Goal: Transaction & Acquisition: Purchase product/service

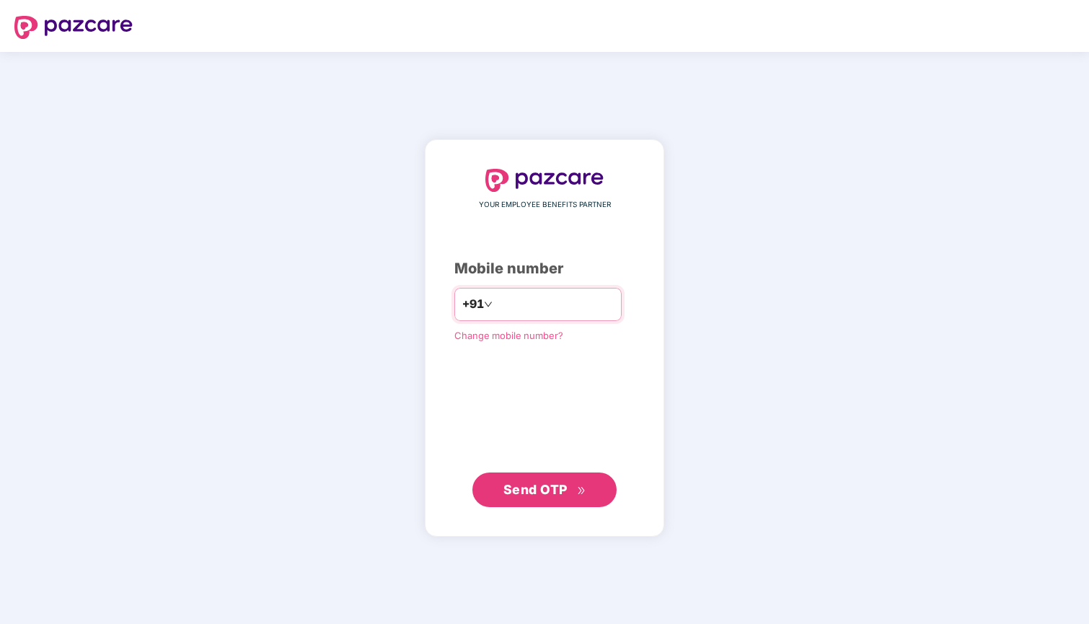
type input "**********"
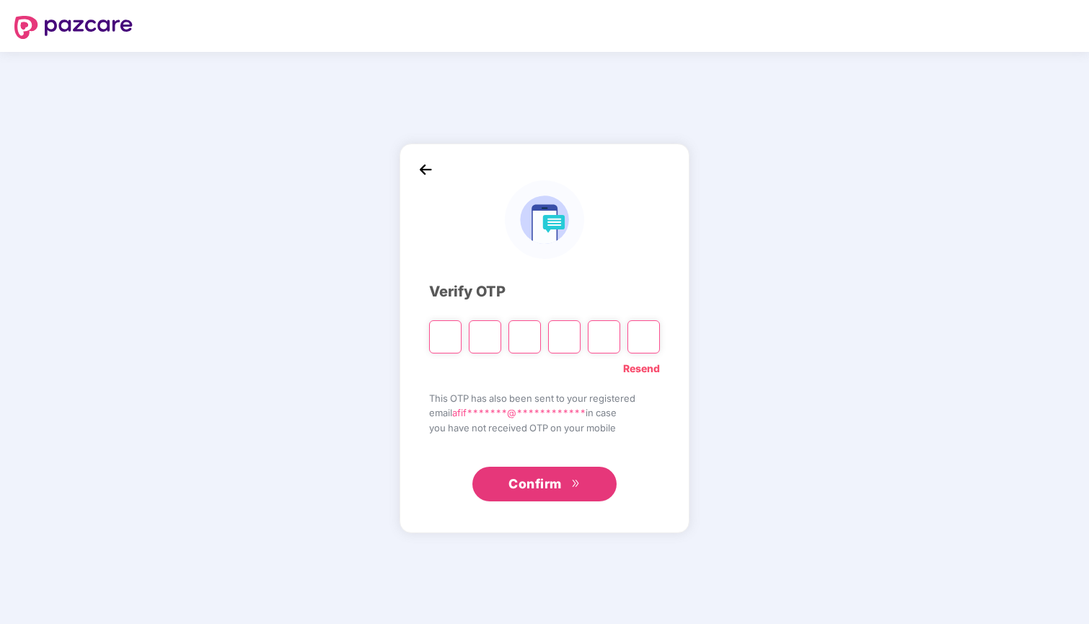
type input "*"
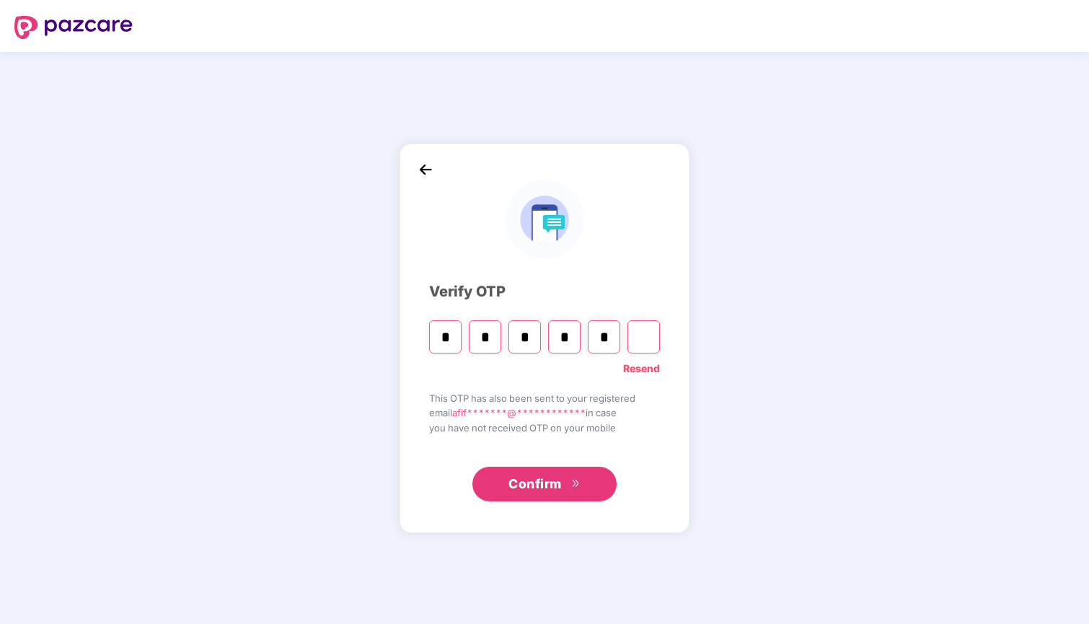
type input "*"
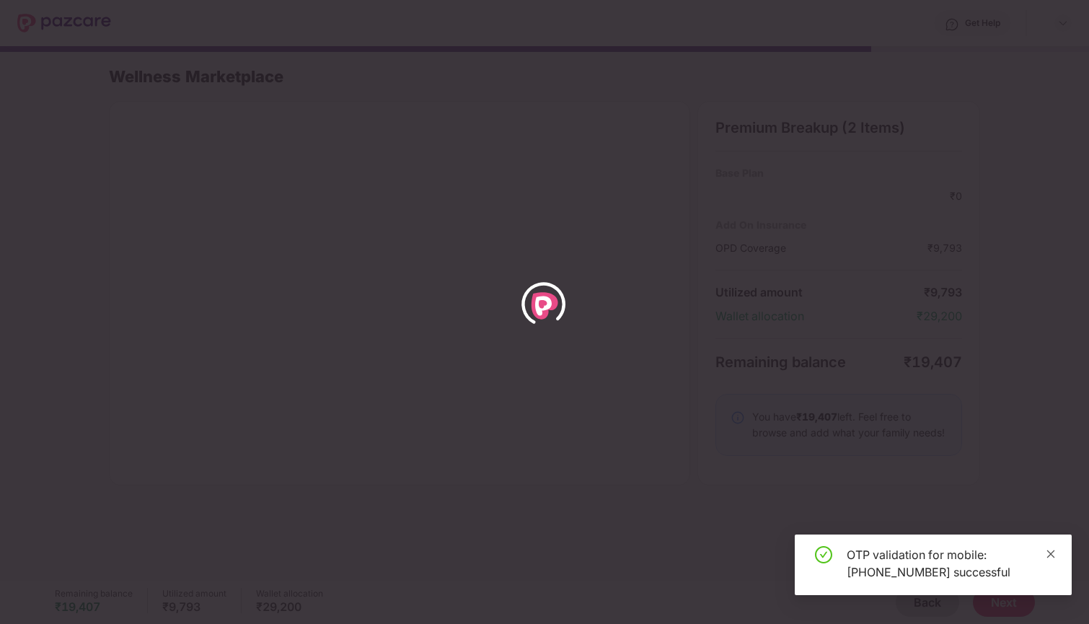
click at [1003, 554] on icon "close" at bounding box center [1050, 554] width 10 height 10
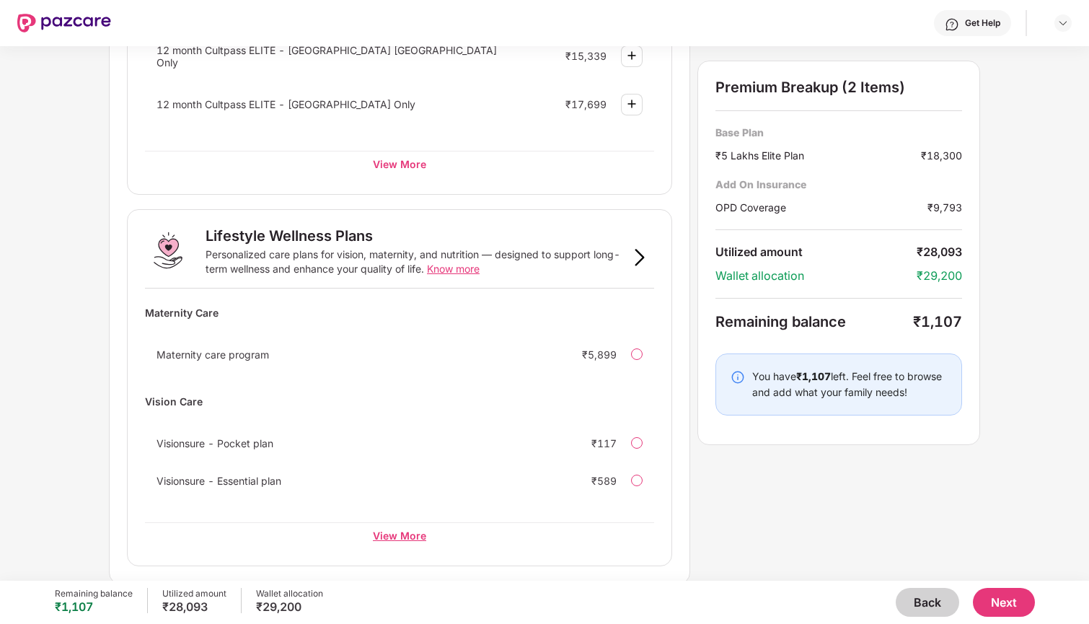
click at [411, 533] on div "View More" at bounding box center [399, 535] width 509 height 26
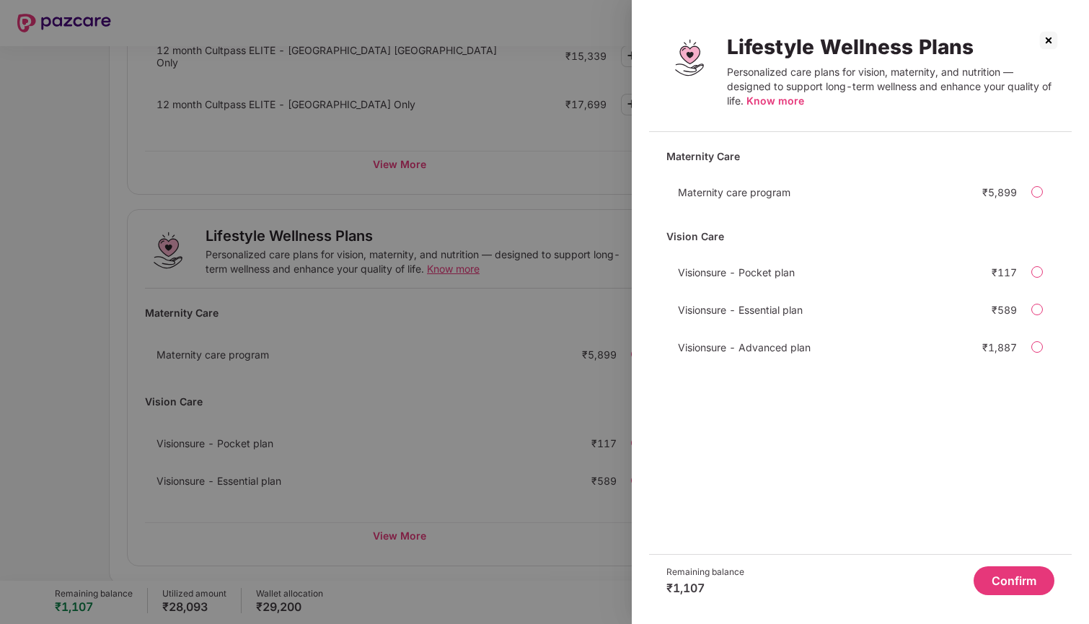
click at [411, 533] on div at bounding box center [544, 312] width 1089 height 624
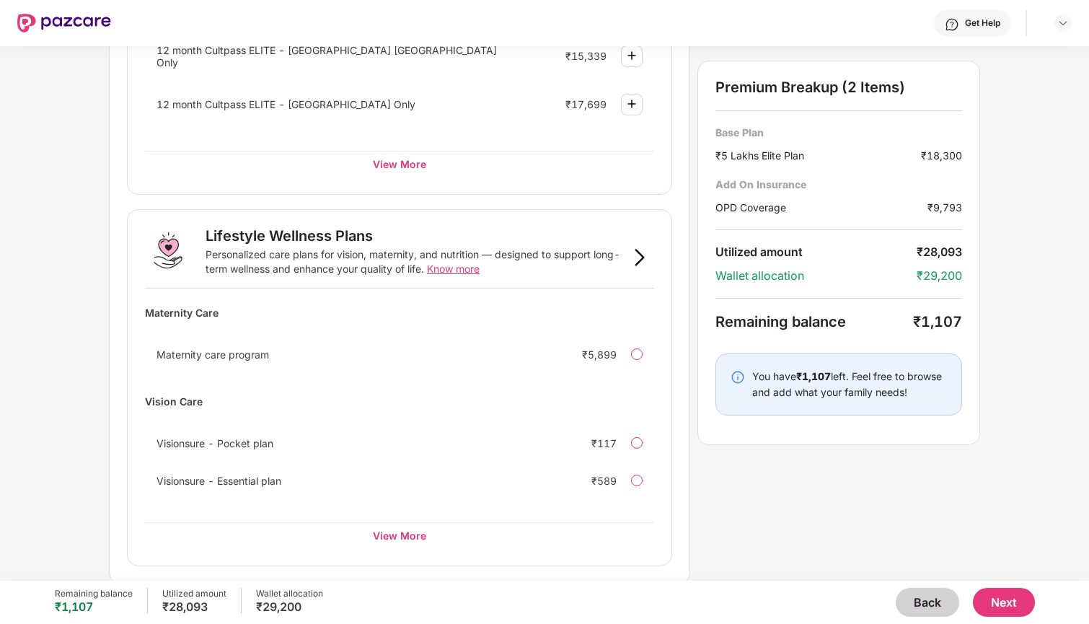
click at [635, 484] on div "Visionsure - Essential plan ₹589" at bounding box center [399, 480] width 509 height 29
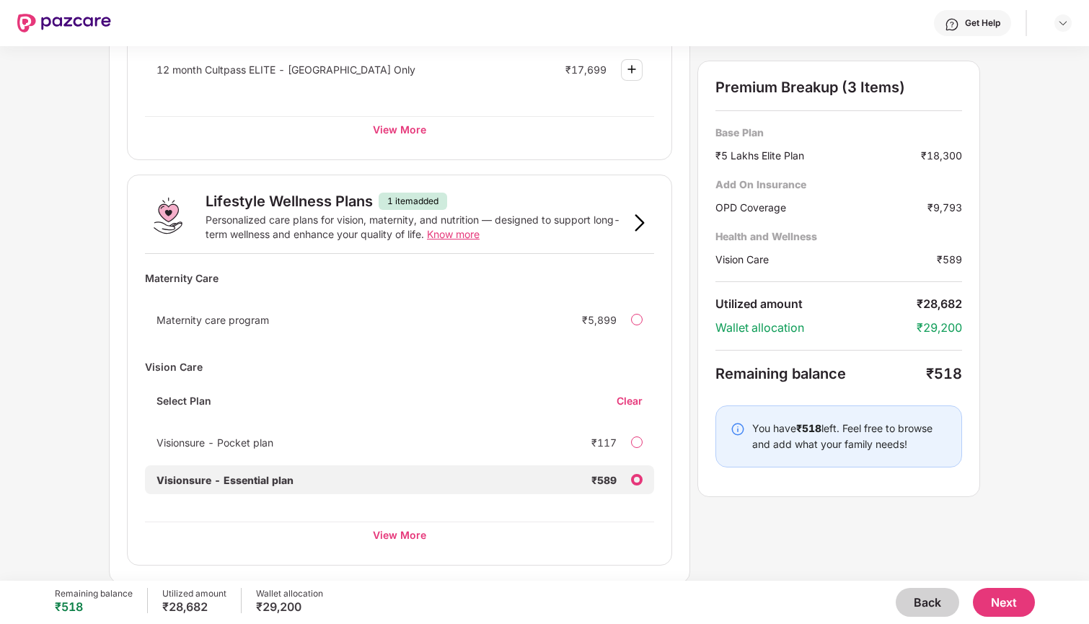
scroll to position [815, 0]
click at [207, 572] on div "Utilized amount" at bounding box center [194, 594] width 64 height 12
click at [933, 572] on button "Back" at bounding box center [926, 602] width 63 height 29
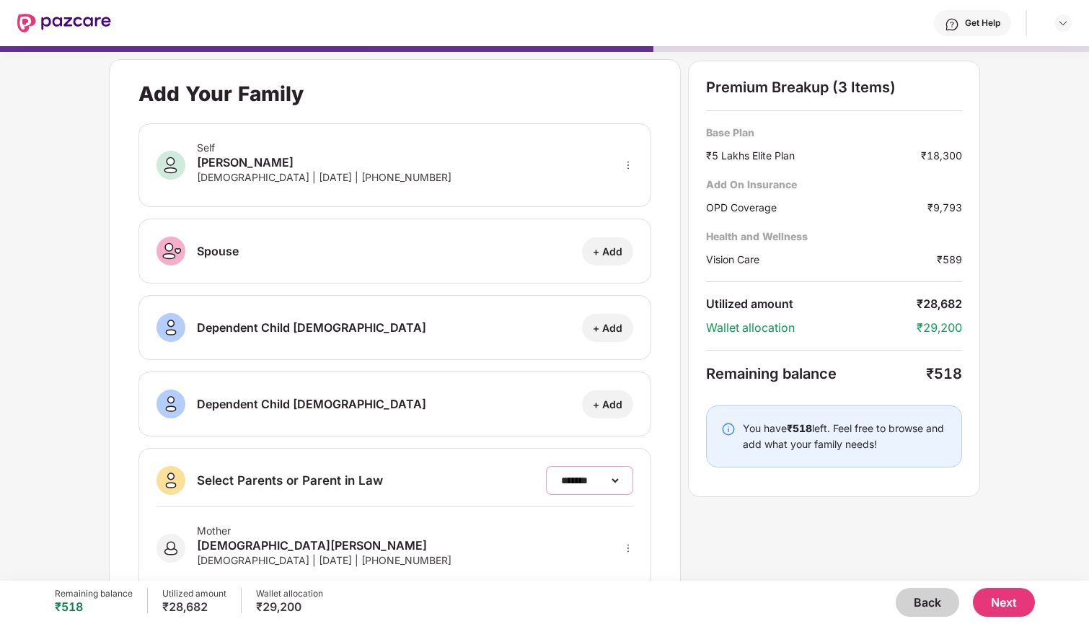
scroll to position [0, 0]
click at [936, 572] on button "Back" at bounding box center [926, 602] width 63 height 29
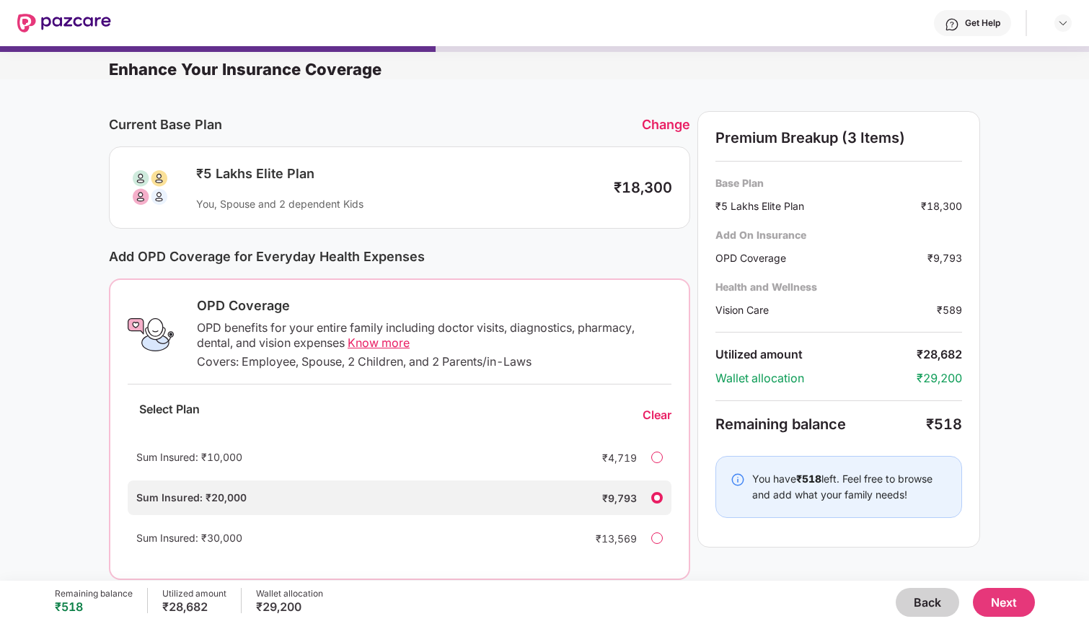
scroll to position [19, 0]
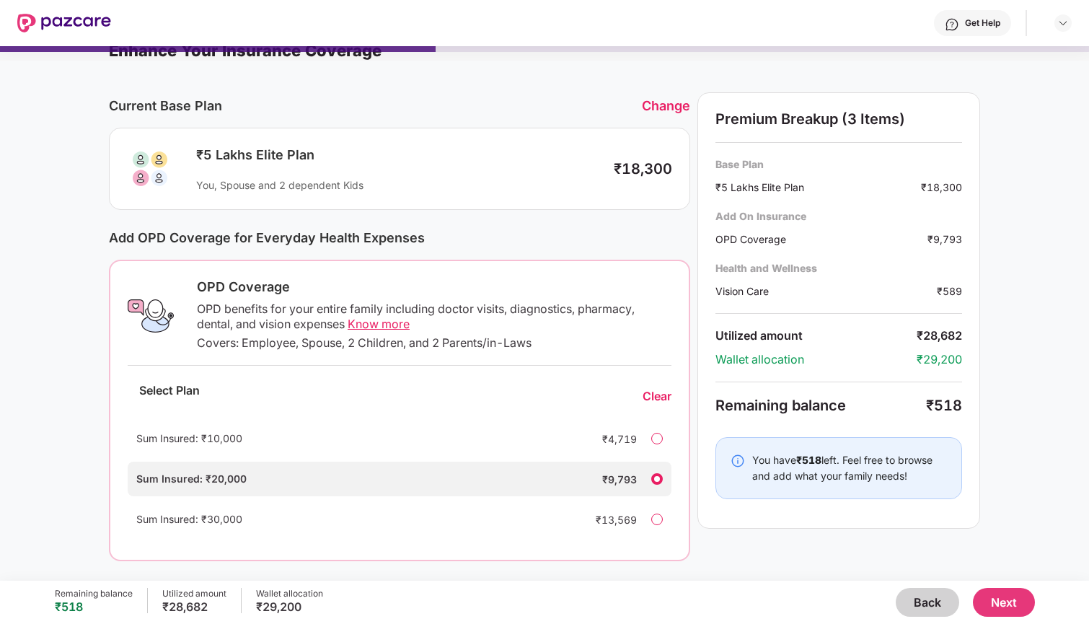
click at [934, 572] on button "Back" at bounding box center [926, 602] width 63 height 29
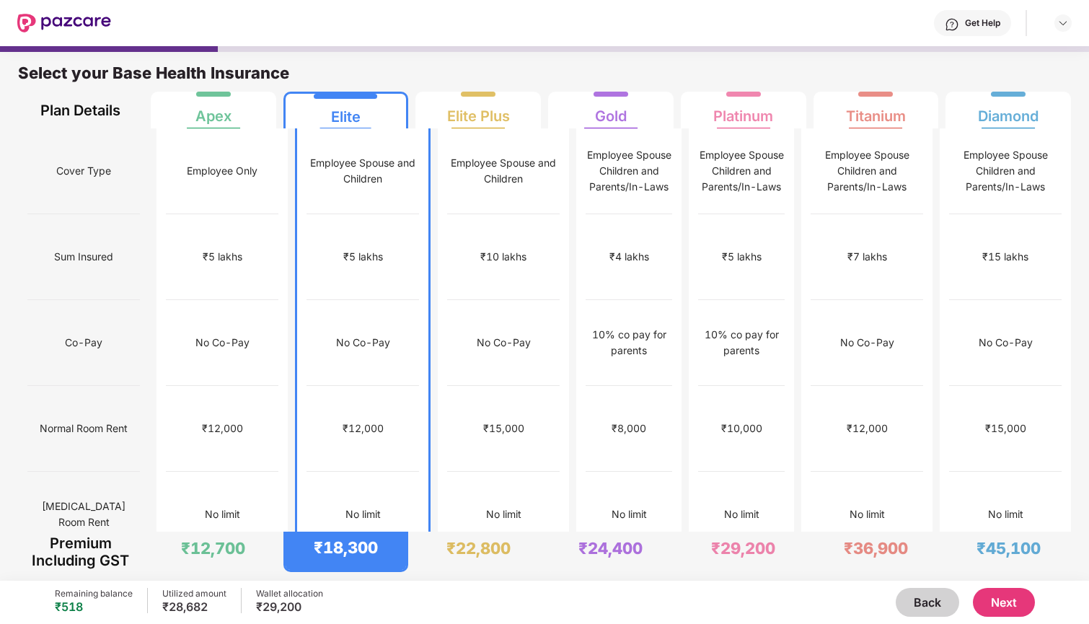
scroll to position [0, 0]
click at [491, 506] on div "No limit" at bounding box center [504, 514] width 35 height 16
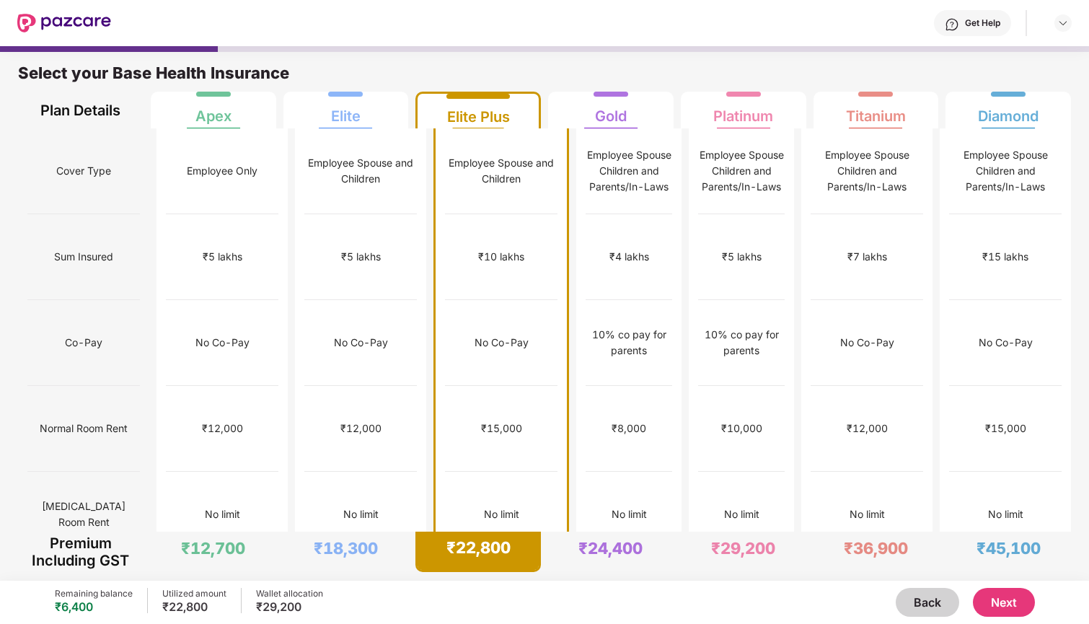
click at [1003, 572] on button "Next" at bounding box center [1004, 602] width 62 height 29
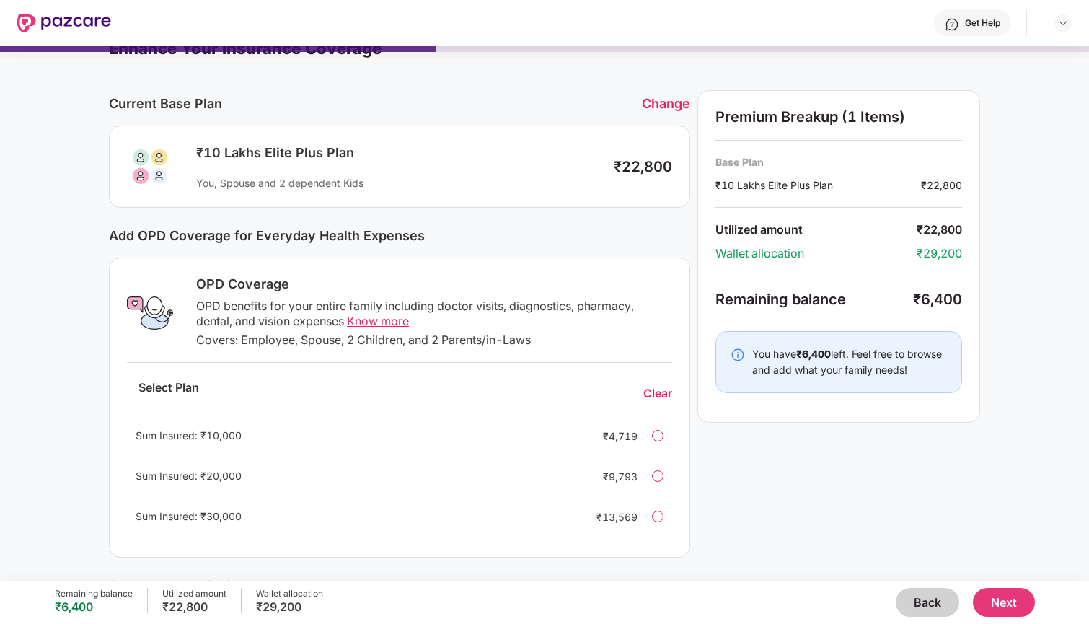
scroll to position [23, 0]
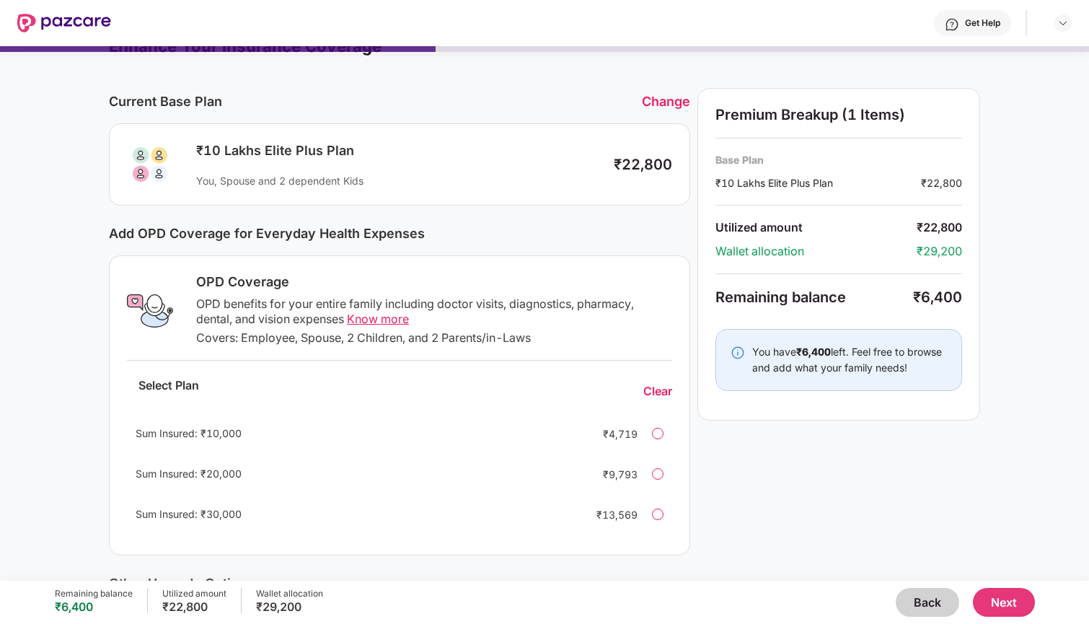
click at [653, 438] on div at bounding box center [658, 434] width 12 height 12
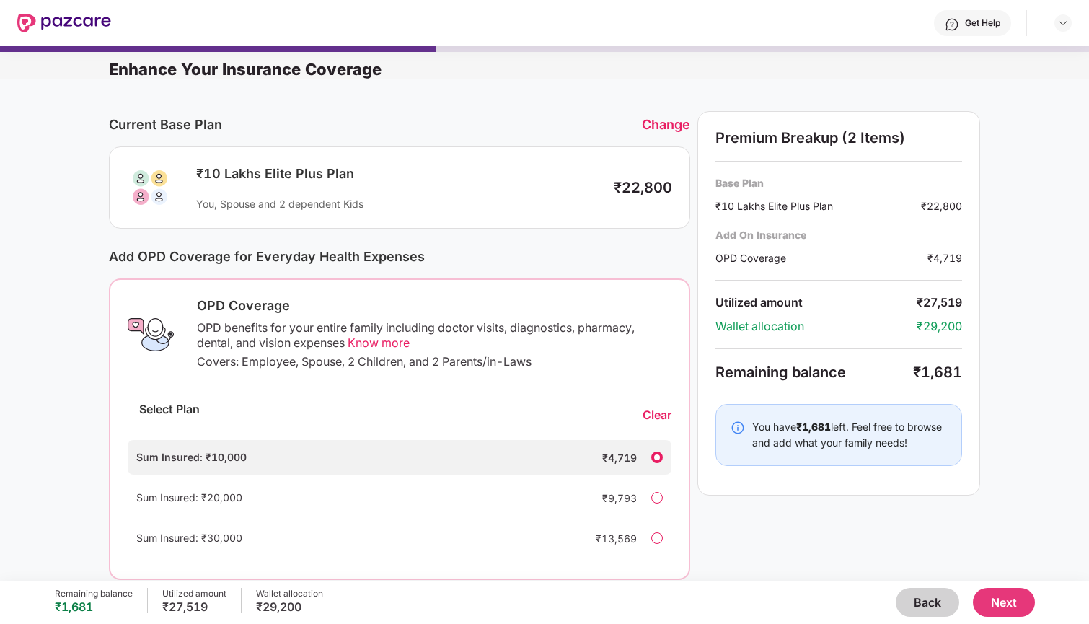
scroll to position [-7, 0]
click at [383, 350] on span "Know more" at bounding box center [379, 342] width 62 height 14
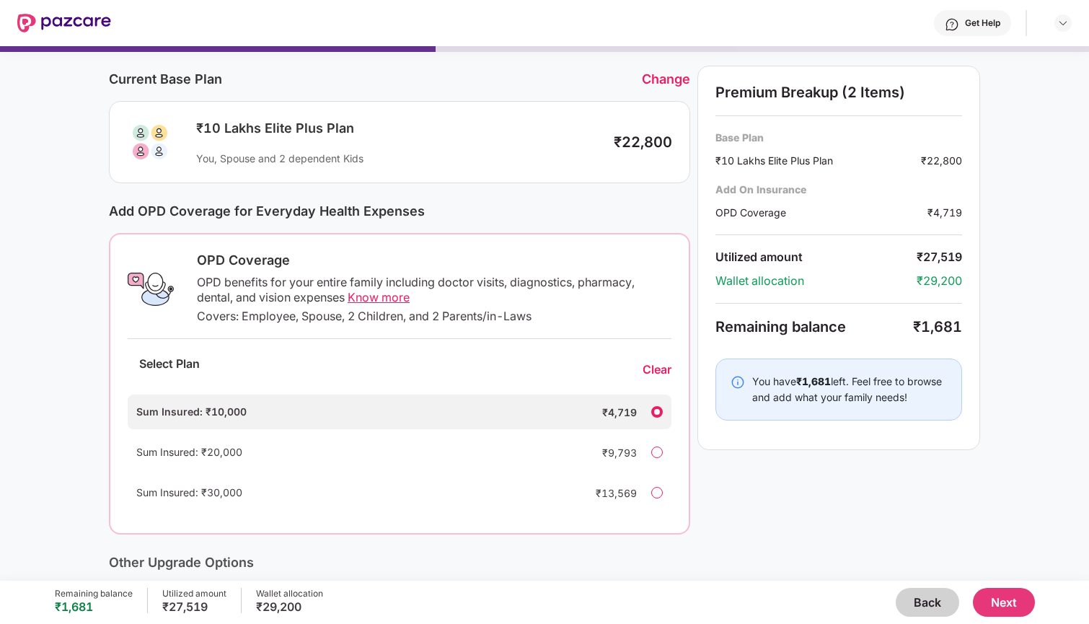
scroll to position [35, 0]
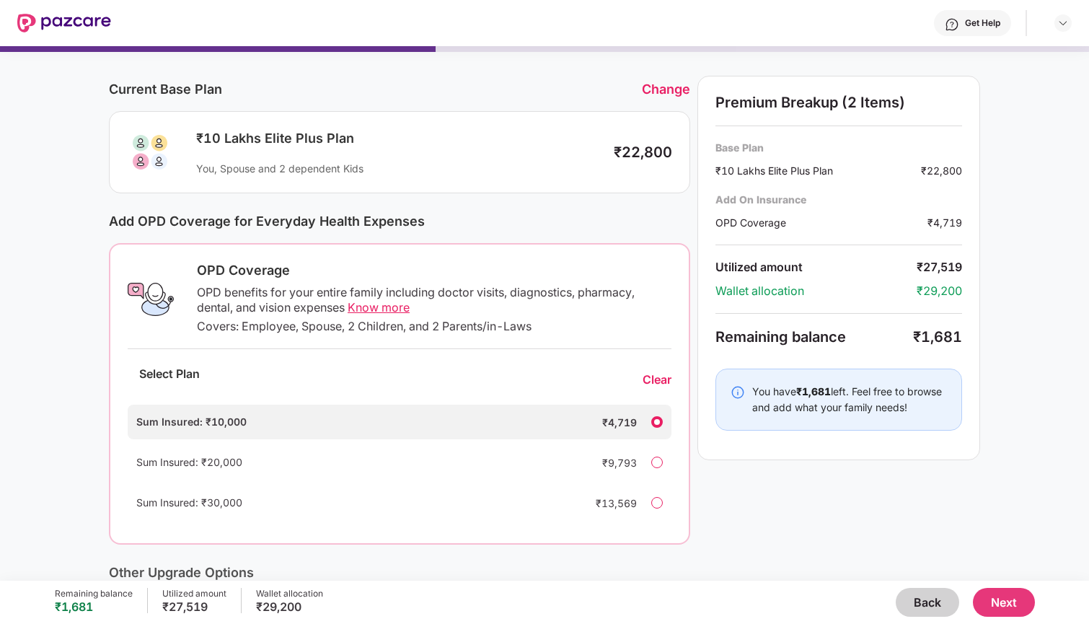
click at [660, 89] on div "Change" at bounding box center [666, 88] width 48 height 15
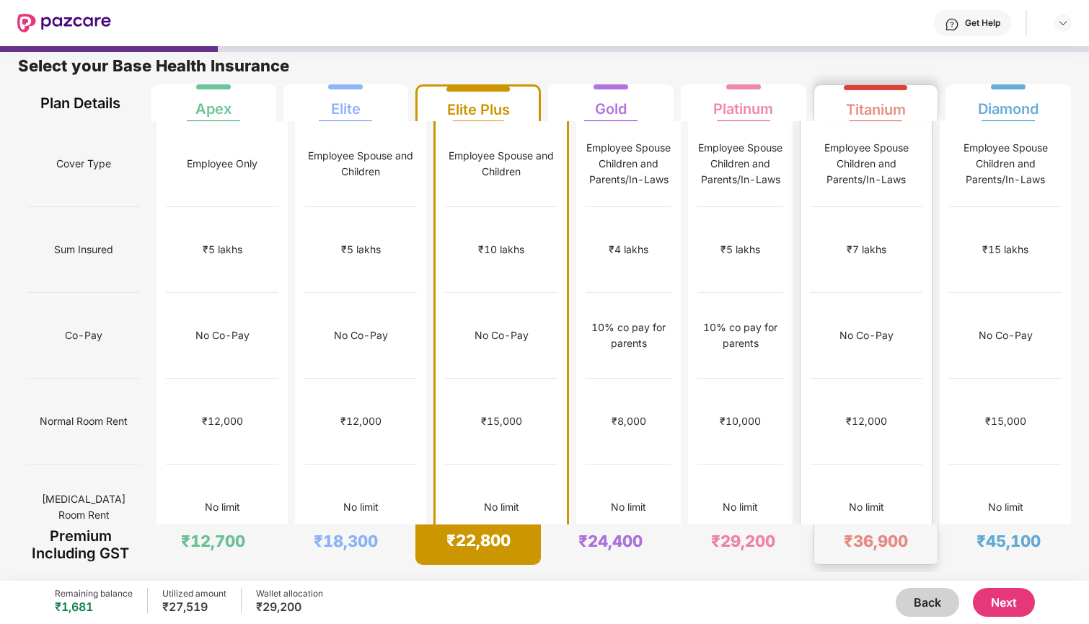
scroll to position [0, 0]
click at [1003, 572] on button "Next" at bounding box center [1004, 602] width 62 height 29
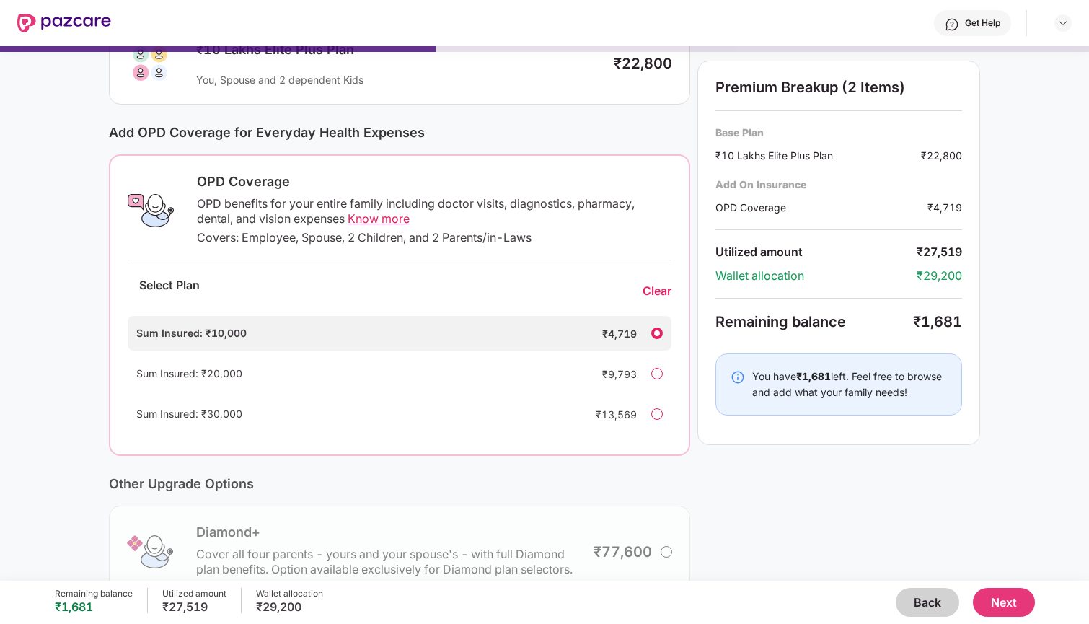
scroll to position [125, 0]
click at [653, 379] on div "Sum Insured: ₹20,000 ₹9,793" at bounding box center [400, 372] width 544 height 35
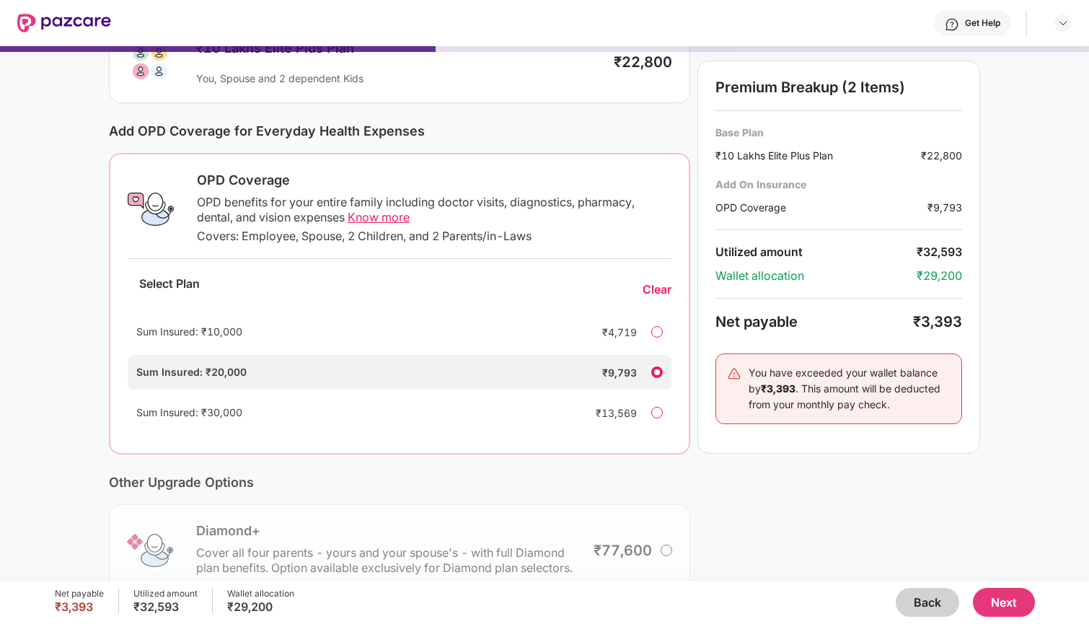
click at [658, 330] on div at bounding box center [657, 332] width 12 height 12
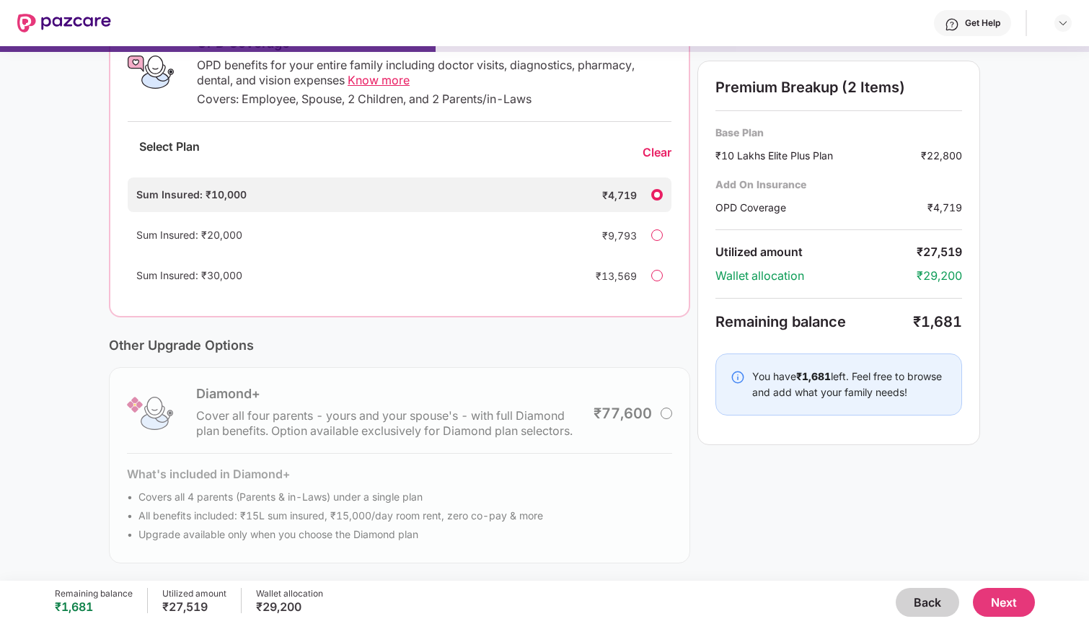
scroll to position [0, 0]
click at [1003, 572] on button "Next" at bounding box center [1004, 602] width 62 height 29
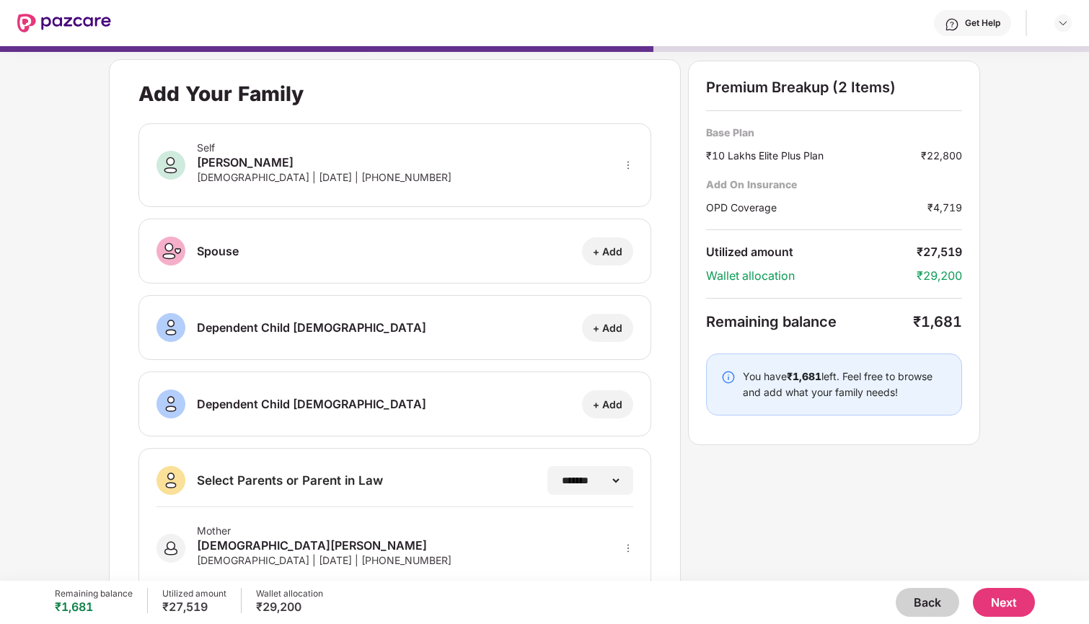
scroll to position [-7, 0]
click at [1001, 572] on button "Next" at bounding box center [1004, 602] width 62 height 29
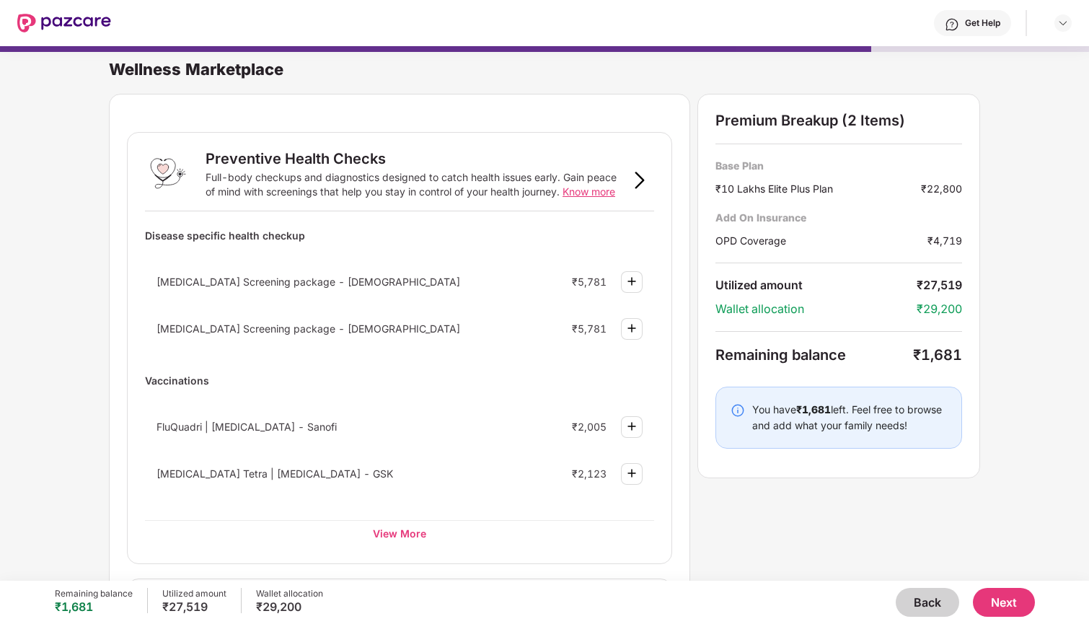
click at [895, 572] on div "Back Next" at bounding box center [679, 602] width 712 height 29
click at [920, 572] on button "Back" at bounding box center [926, 602] width 63 height 29
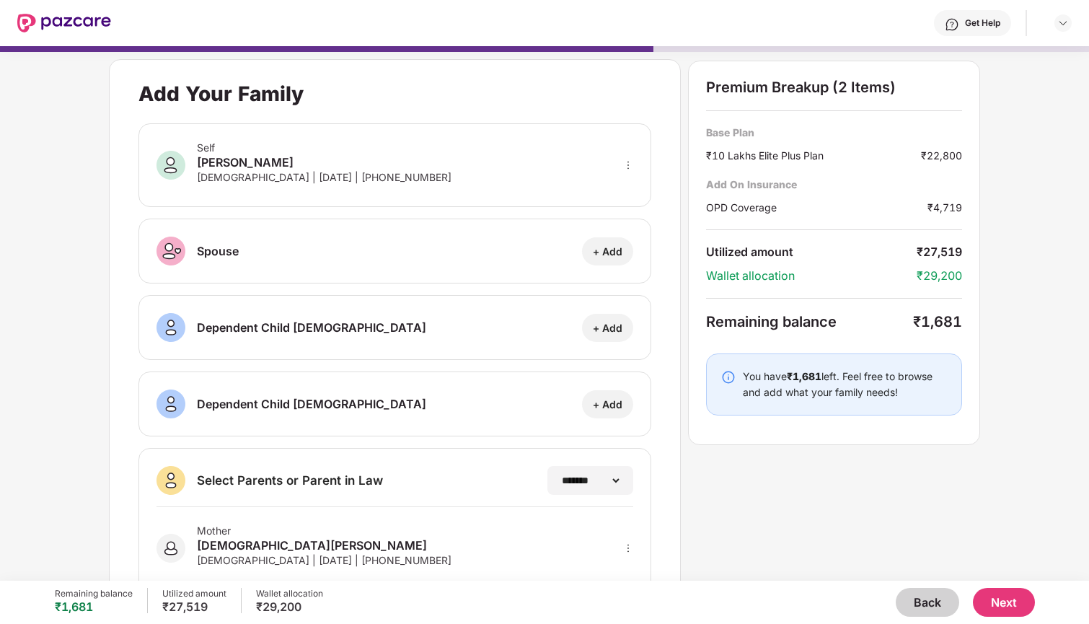
click at [920, 572] on button "Back" at bounding box center [926, 602] width 63 height 29
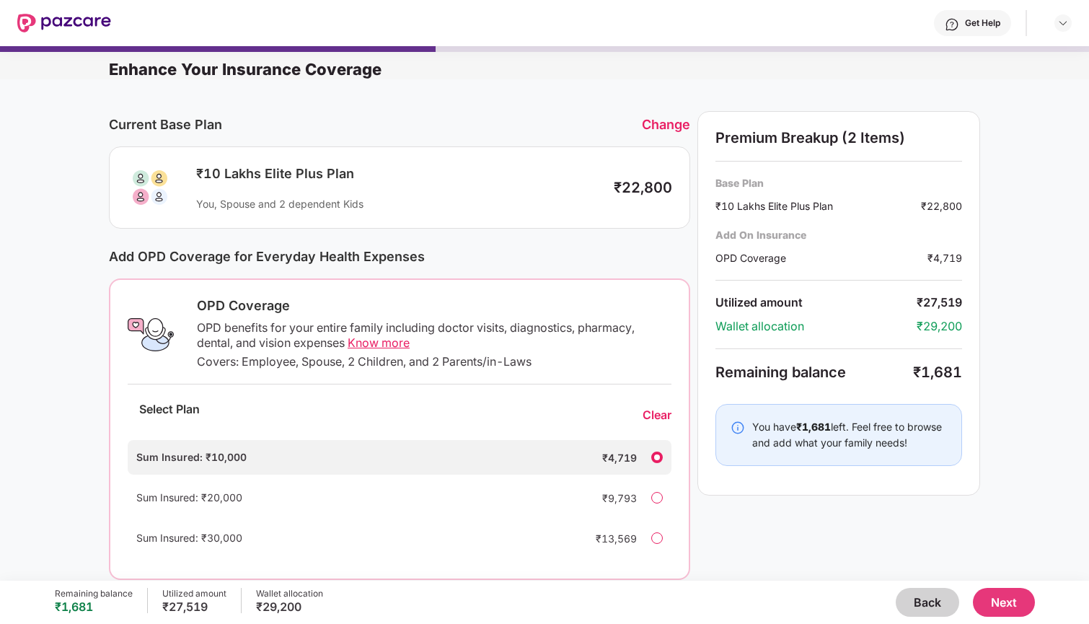
click at [926, 572] on button "Back" at bounding box center [926, 602] width 63 height 29
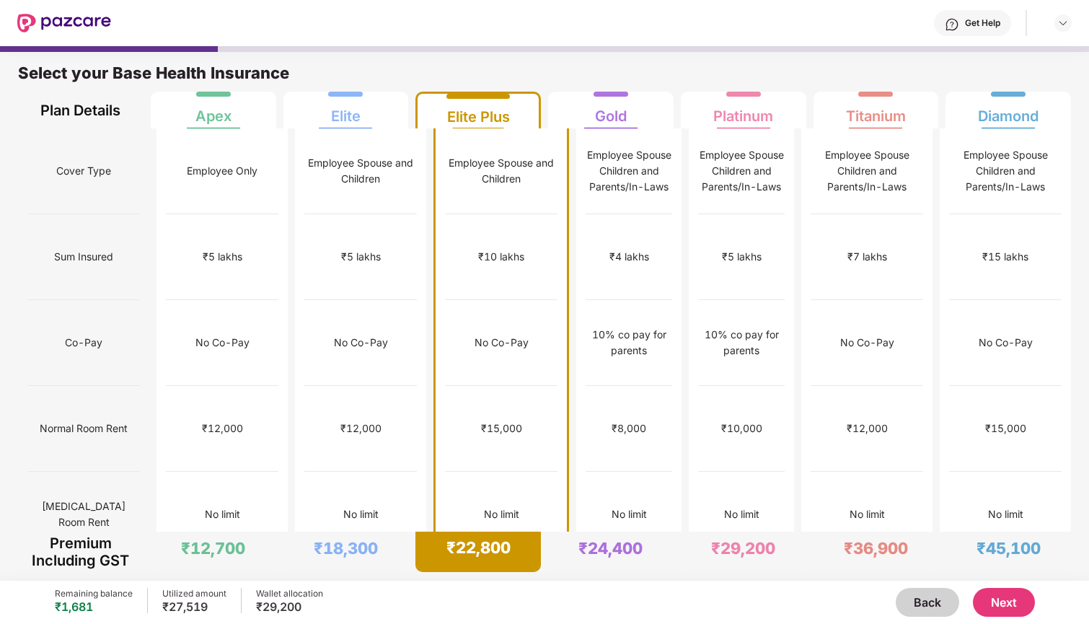
click at [940, 572] on button "Back" at bounding box center [926, 602] width 63 height 29
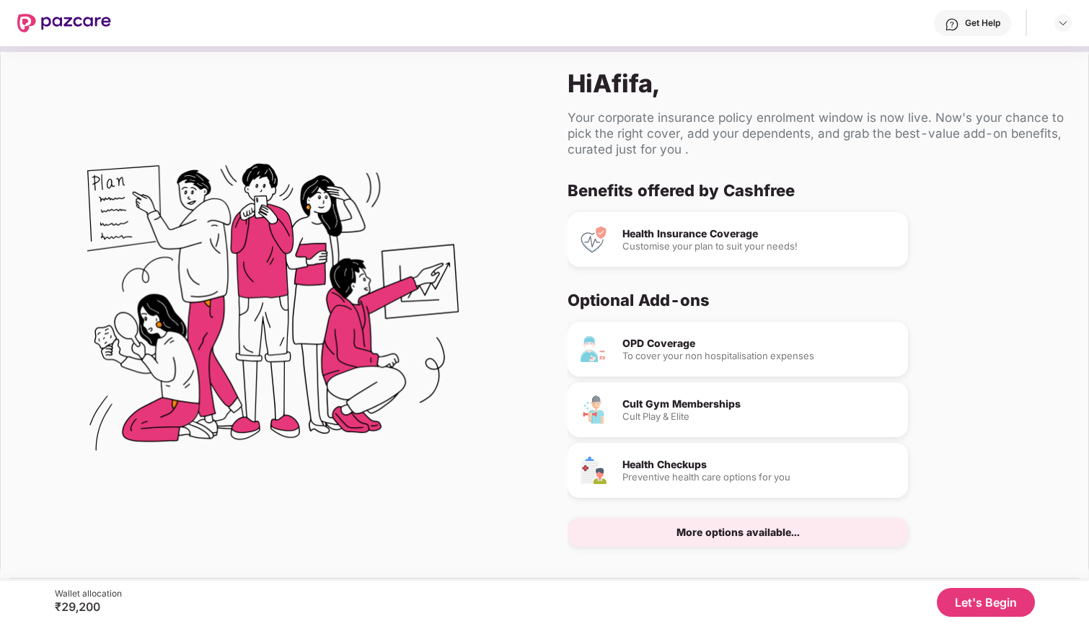
click at [970, 572] on button "Let's Begin" at bounding box center [986, 602] width 98 height 29
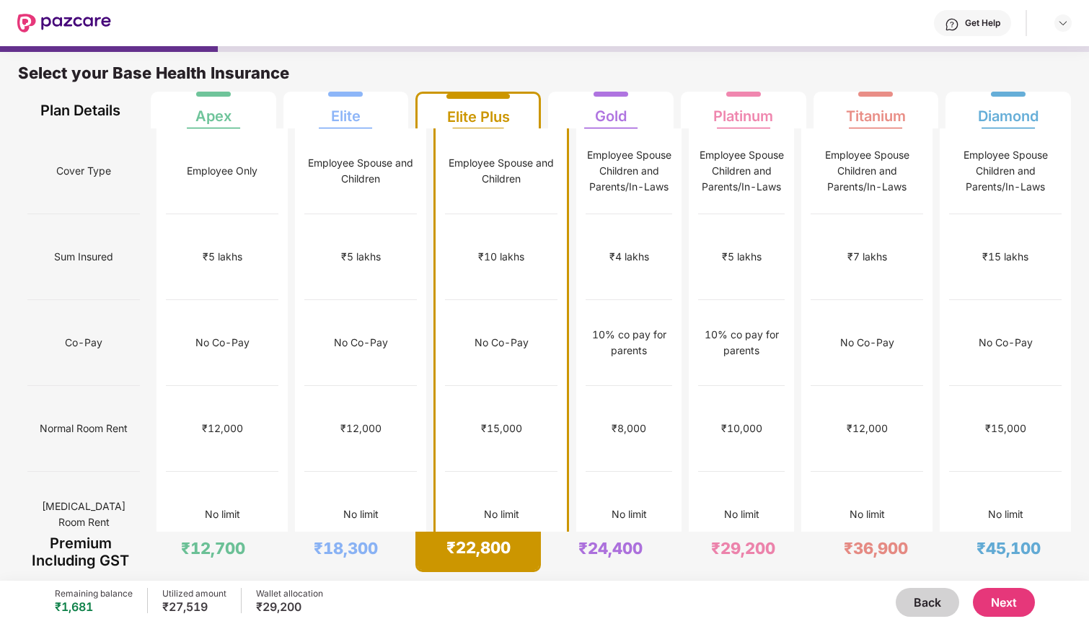
click at [990, 572] on button "Next" at bounding box center [1004, 602] width 62 height 29
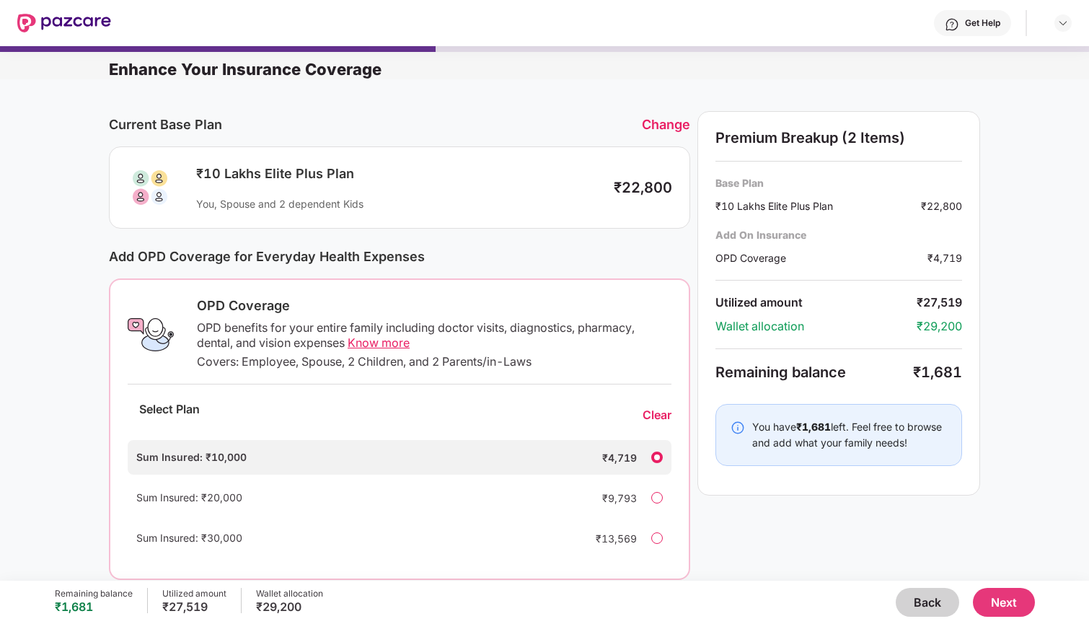
scroll to position [29, 0]
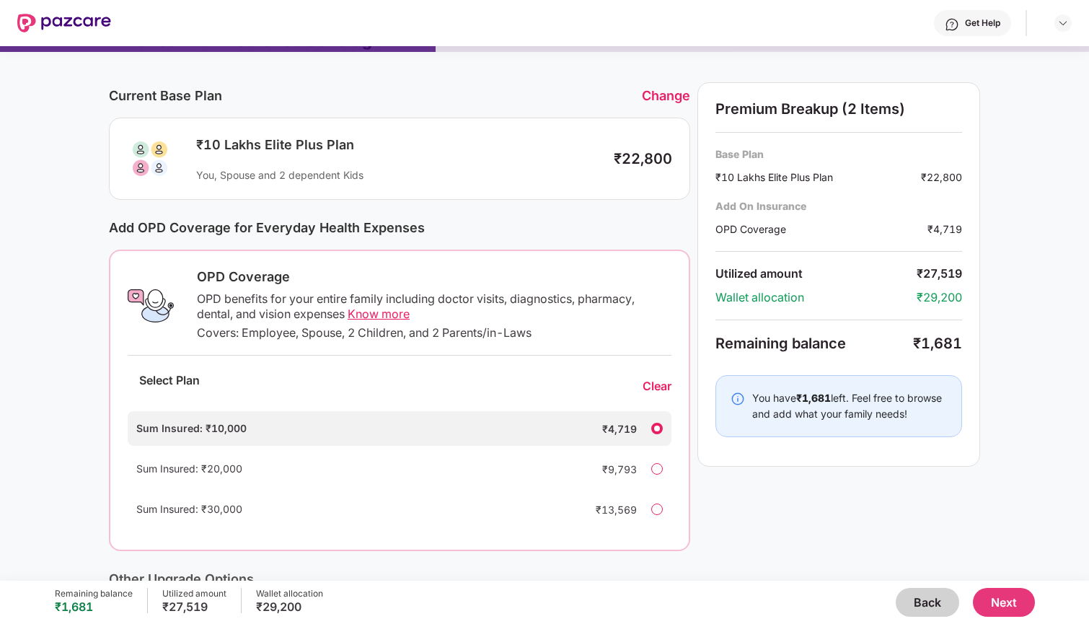
click at [393, 311] on span "Know more" at bounding box center [379, 313] width 62 height 14
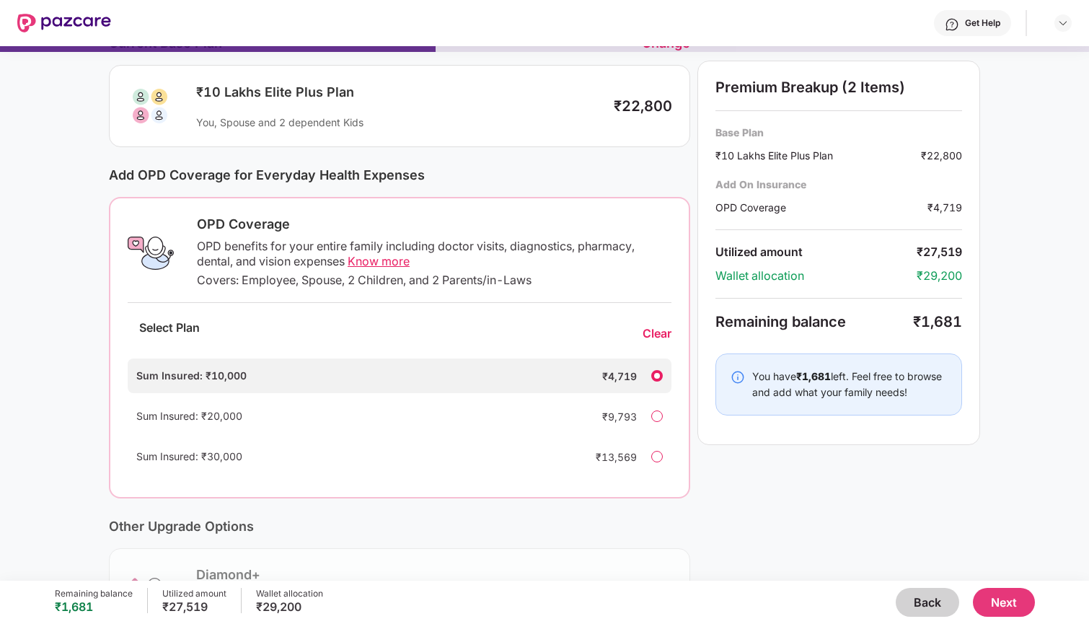
scroll to position [76, 0]
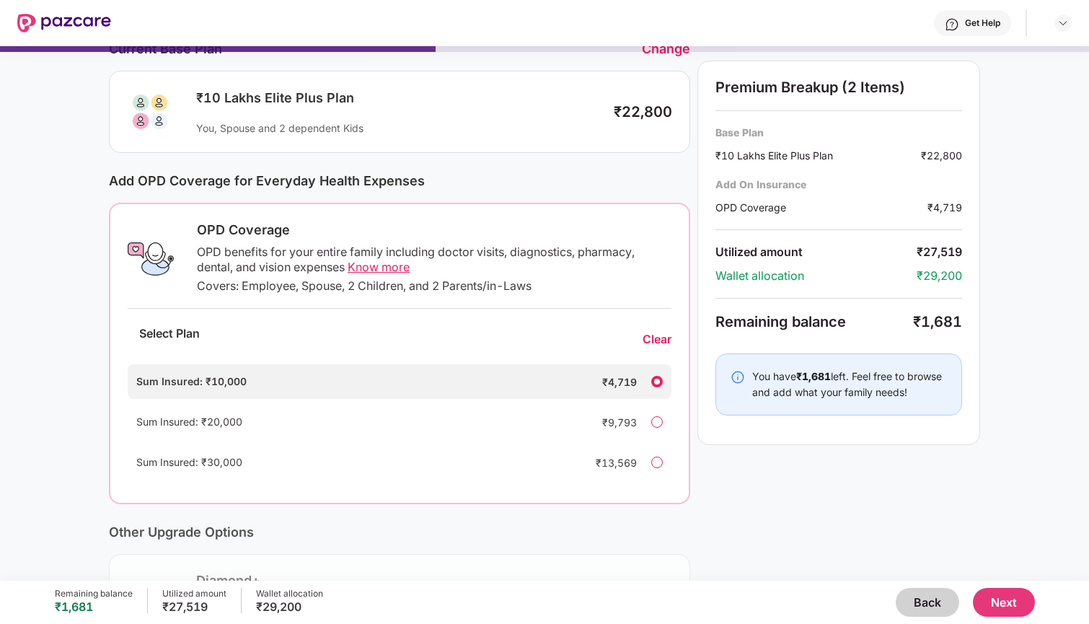
click at [388, 264] on span "Know more" at bounding box center [379, 267] width 62 height 14
click at [627, 424] on div "₹9,793" at bounding box center [608, 422] width 58 height 15
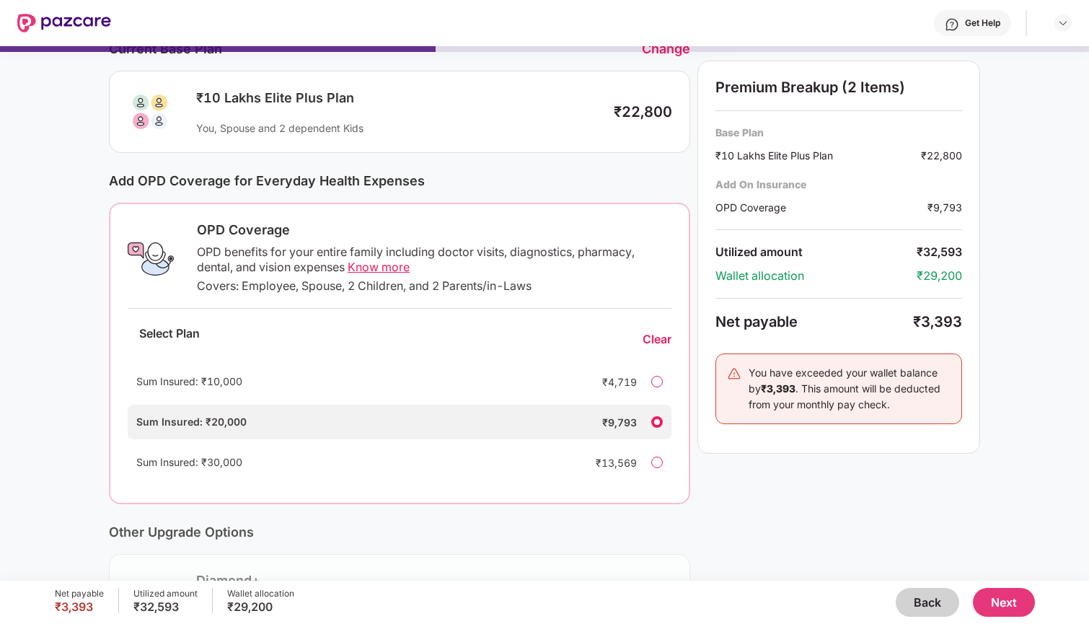
click at [919, 572] on button "Back" at bounding box center [926, 602] width 63 height 29
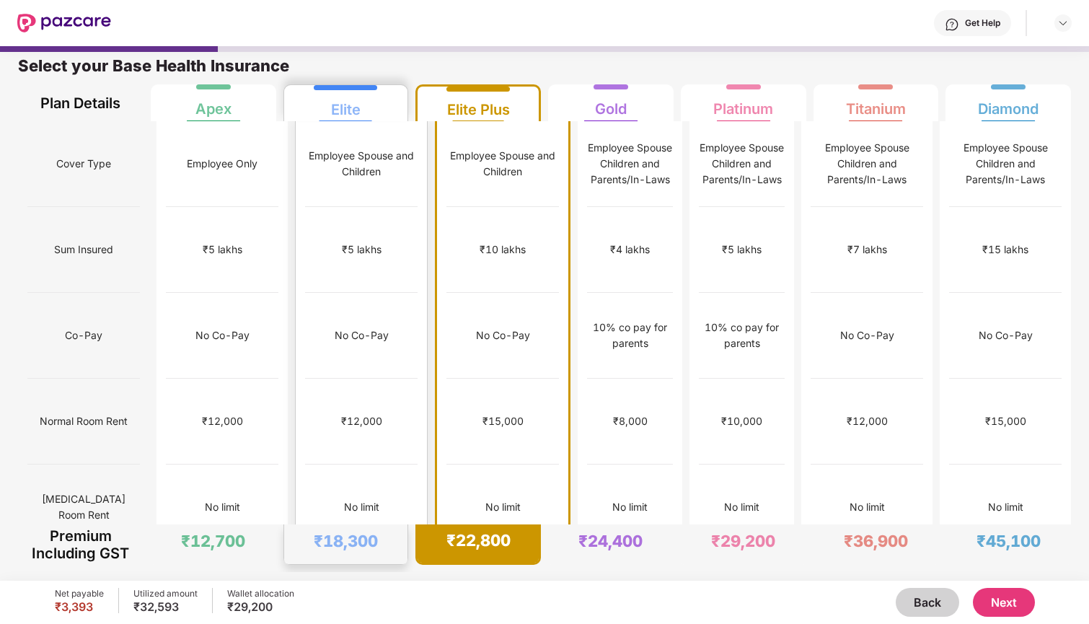
click at [394, 379] on div "₹12,000" at bounding box center [361, 422] width 112 height 86
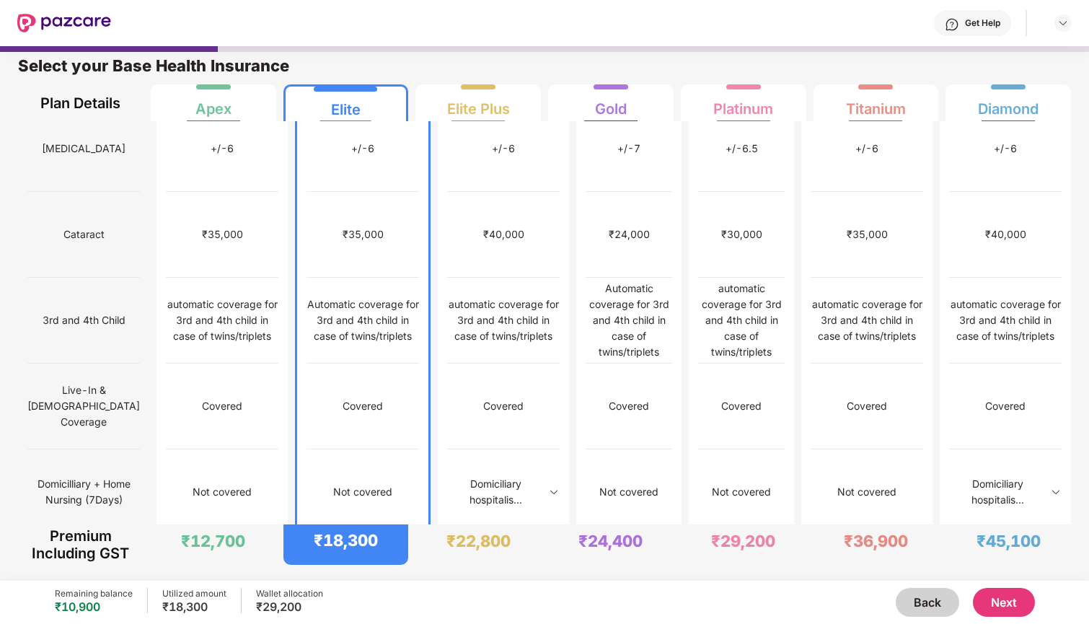
scroll to position [0, 0]
click at [549, 486] on img at bounding box center [555, 492] width 12 height 12
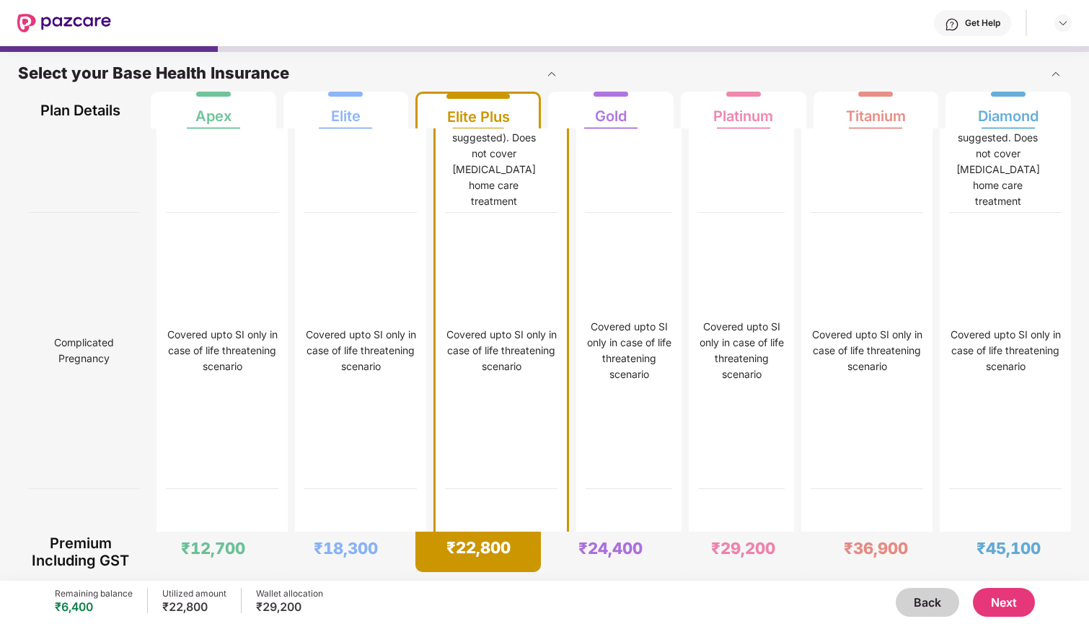
scroll to position [3510, 0]
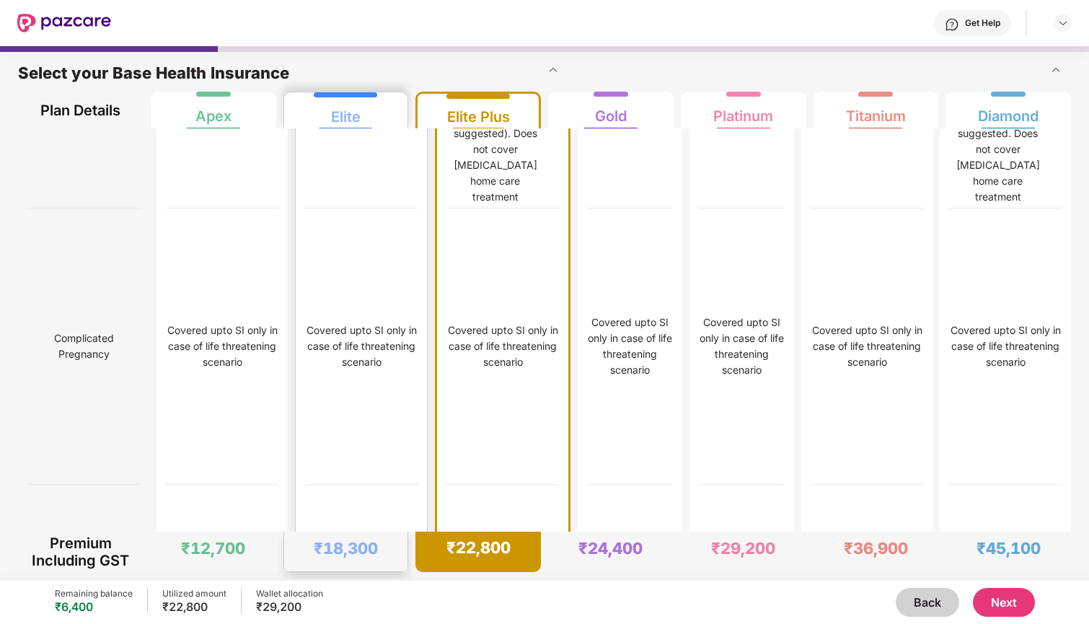
click at [345, 208] on div "Not covered" at bounding box center [361, 70] width 112 height 276
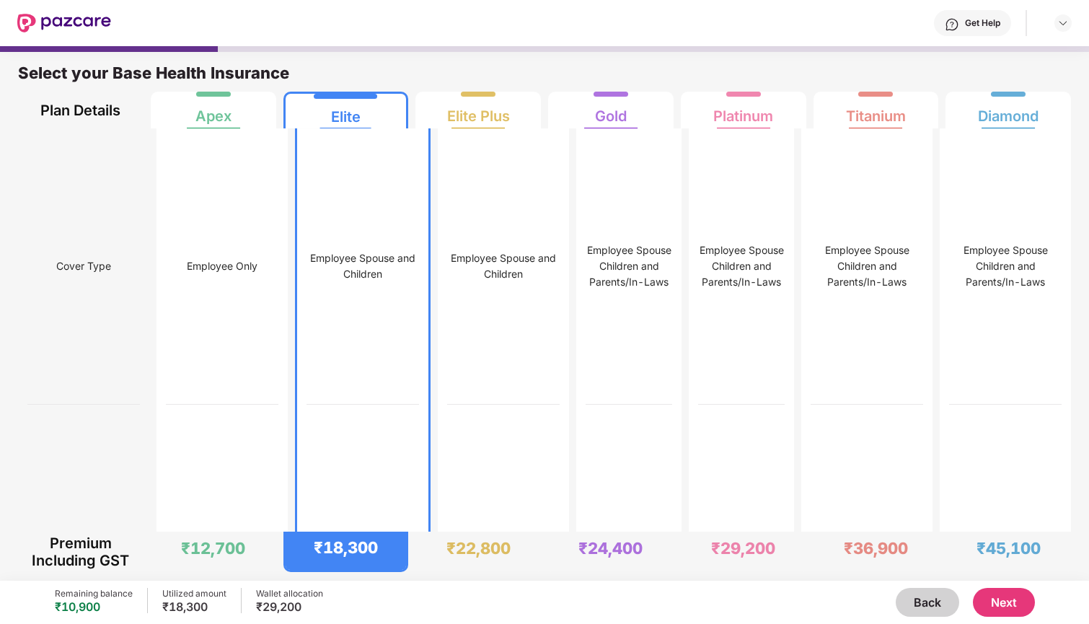
scroll to position [0, 0]
click at [371, 313] on div "Employee Spouse and Children" at bounding box center [362, 266] width 112 height 276
click at [989, 572] on button "Next" at bounding box center [1004, 602] width 62 height 29
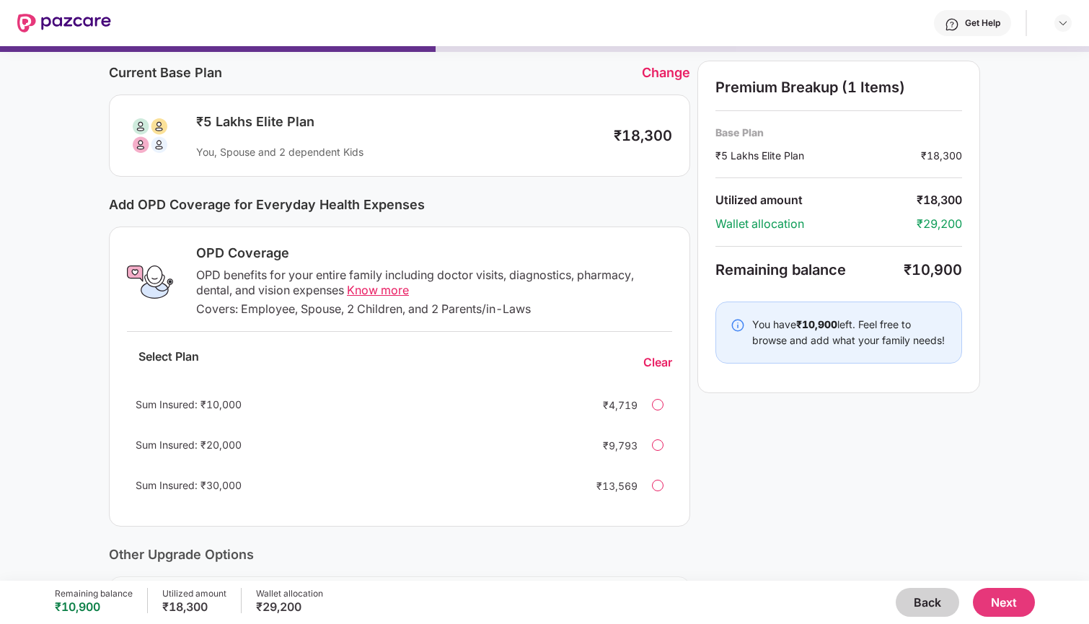
scroll to position [63, 0]
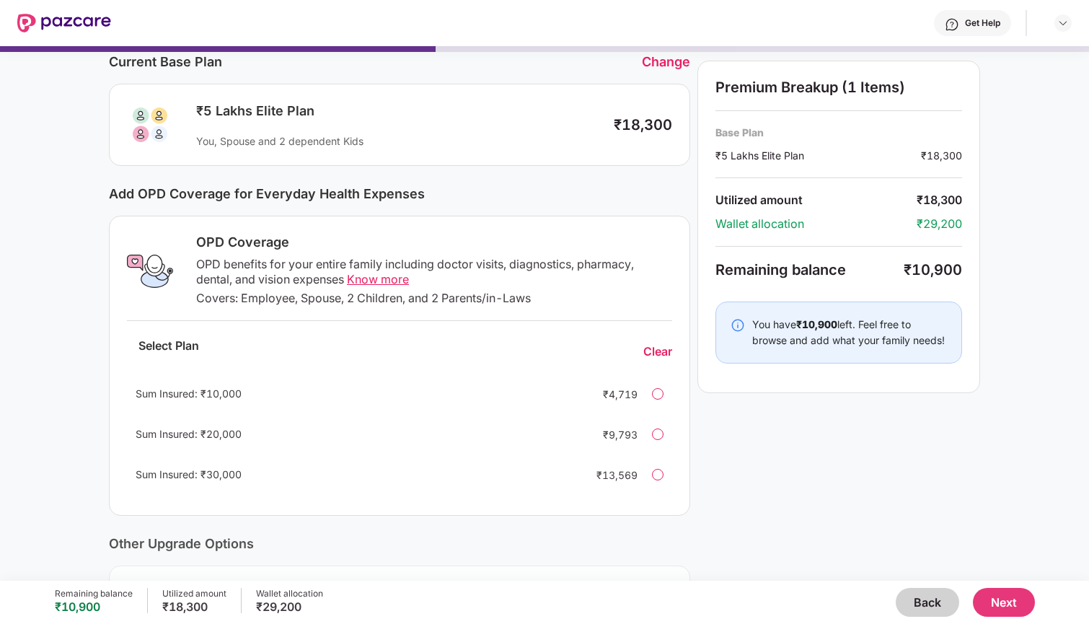
click at [654, 431] on div at bounding box center [658, 434] width 12 height 12
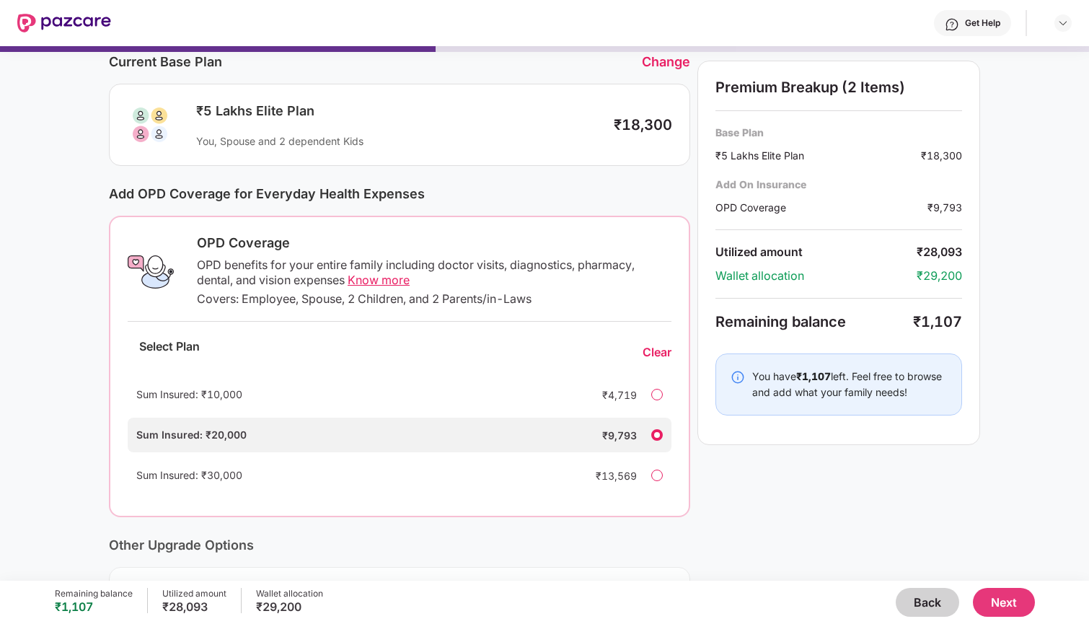
click at [660, 473] on div at bounding box center [657, 475] width 12 height 12
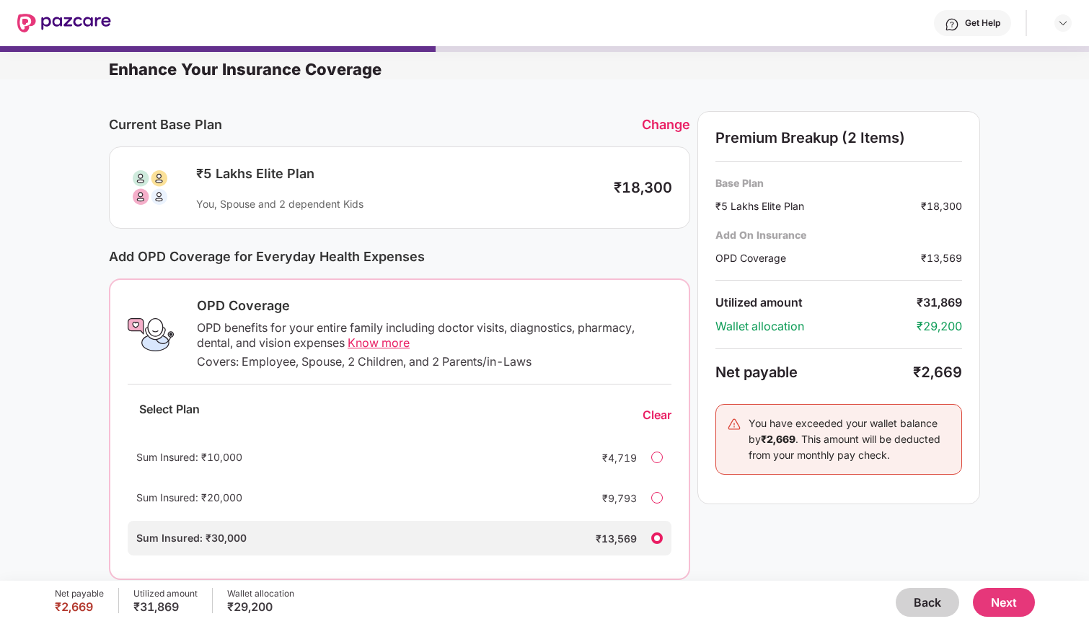
scroll to position [-7, 0]
click at [924, 572] on button "Back" at bounding box center [926, 602] width 63 height 29
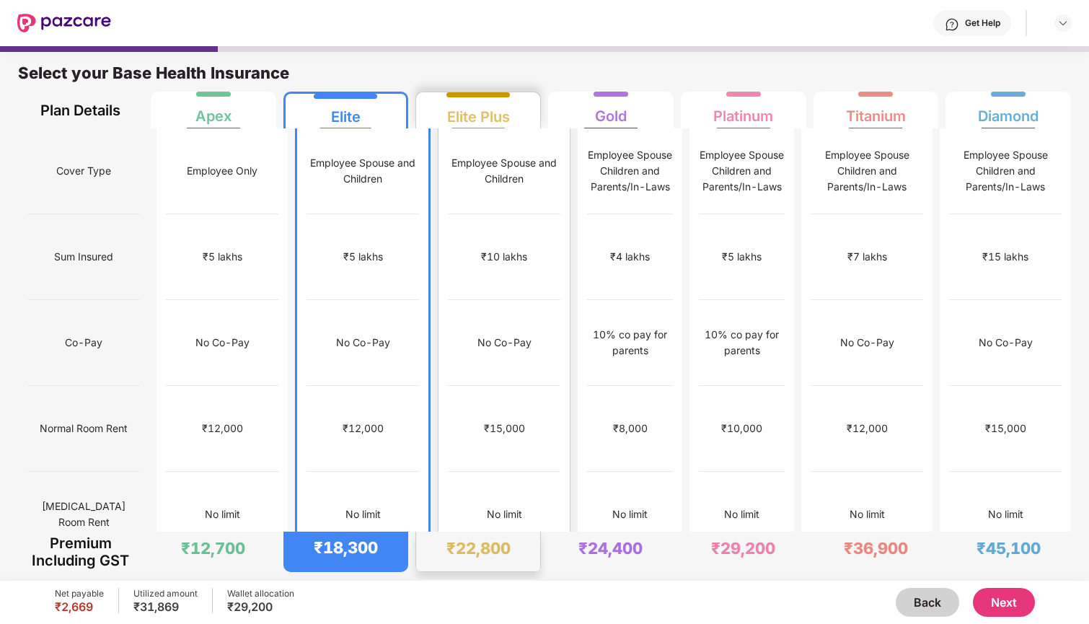
scroll to position [0, 0]
click at [601, 300] on div "10% co pay for parents" at bounding box center [628, 343] width 85 height 86
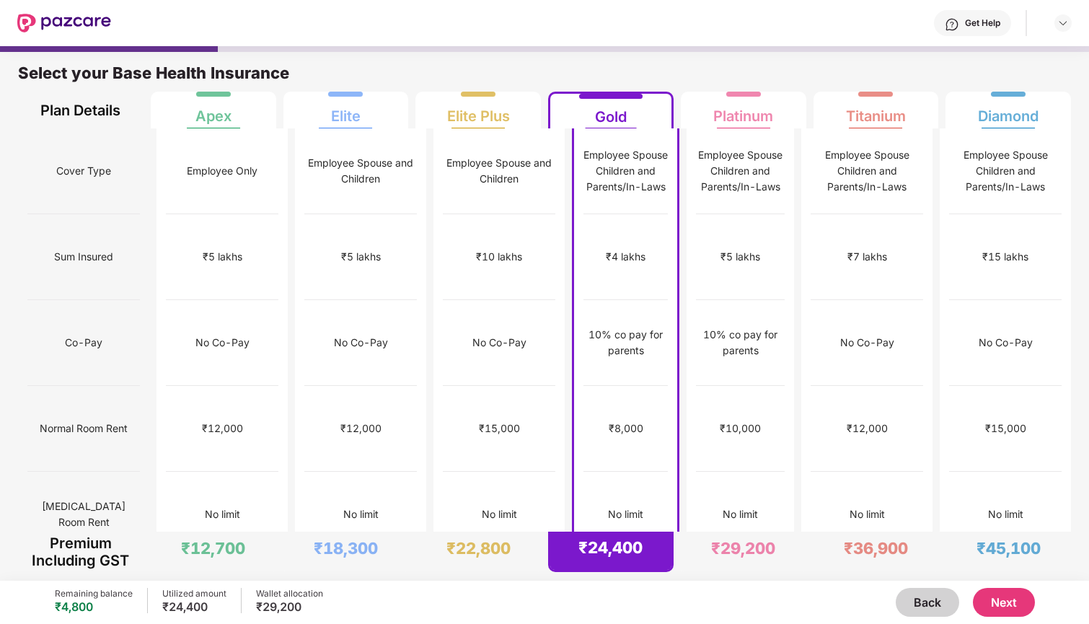
click at [994, 572] on button "Next" at bounding box center [1004, 602] width 62 height 29
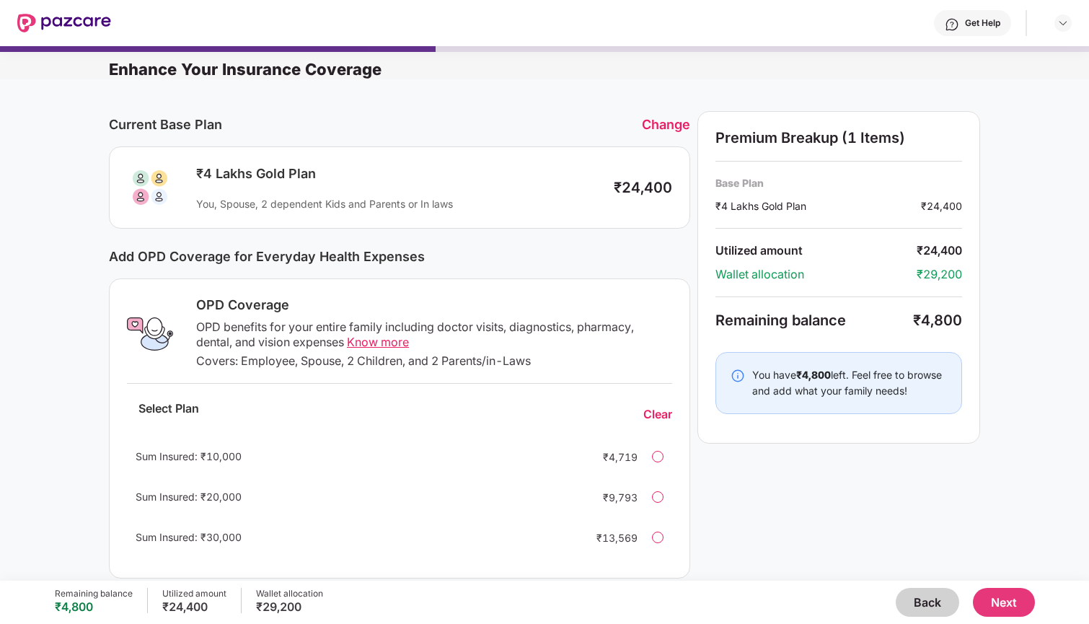
click at [653, 453] on div at bounding box center [658, 457] width 12 height 12
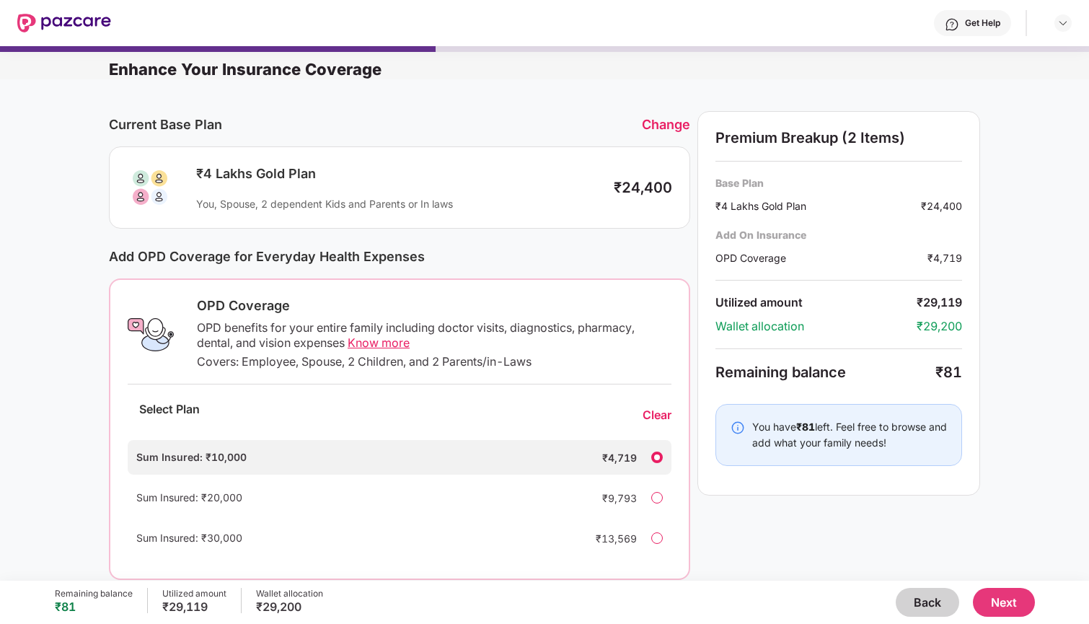
click at [663, 122] on div "Change" at bounding box center [666, 124] width 48 height 15
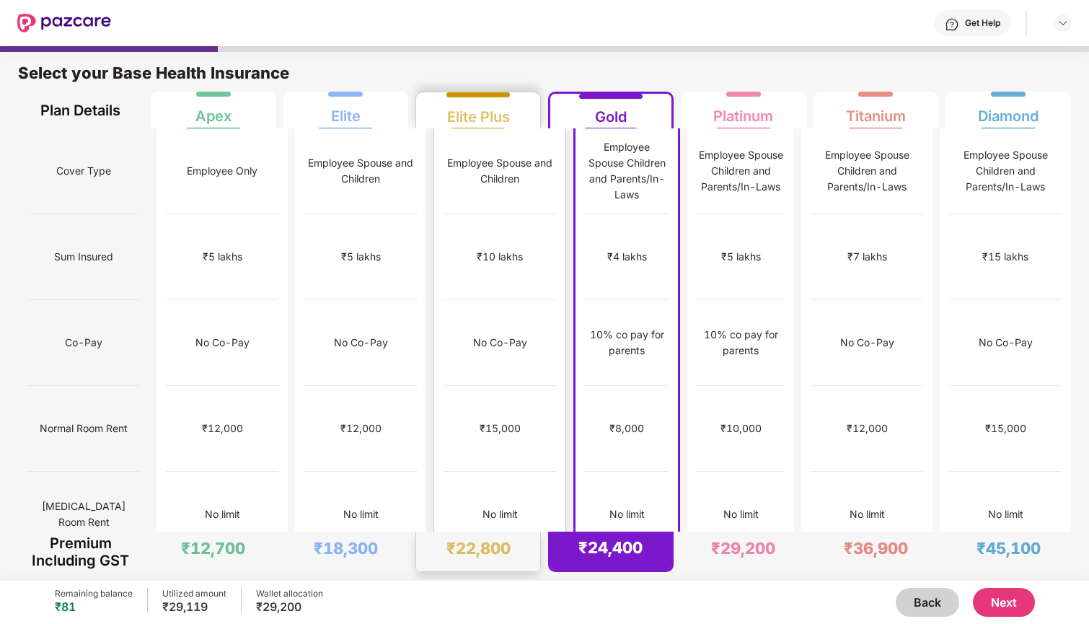
click at [482, 214] on div "₹10 lakhs" at bounding box center [499, 257] width 112 height 86
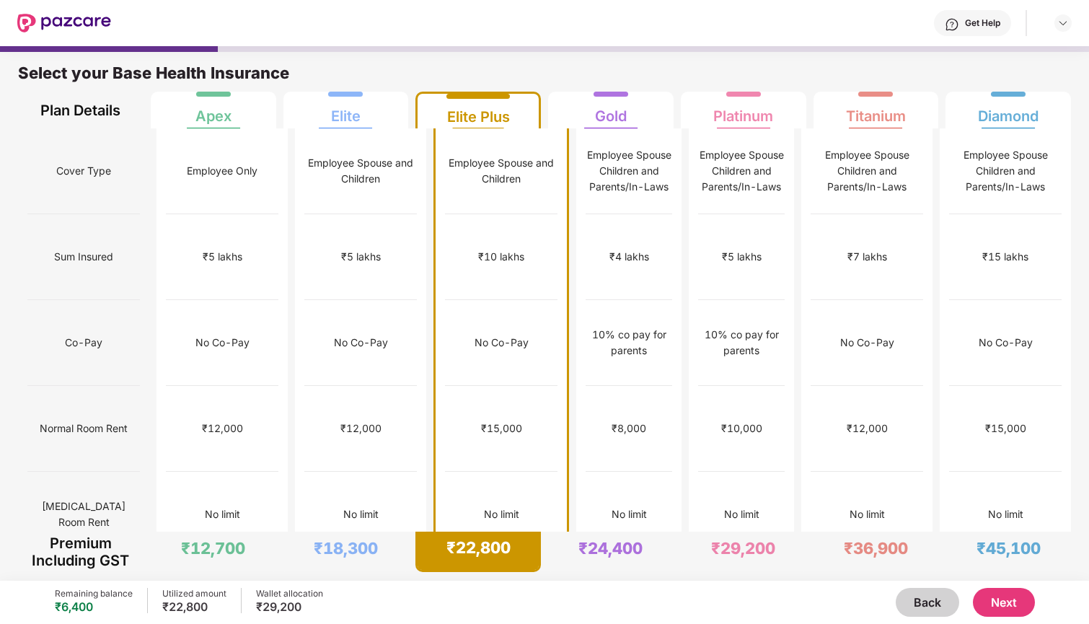
click at [996, 572] on button "Next" at bounding box center [1004, 602] width 62 height 29
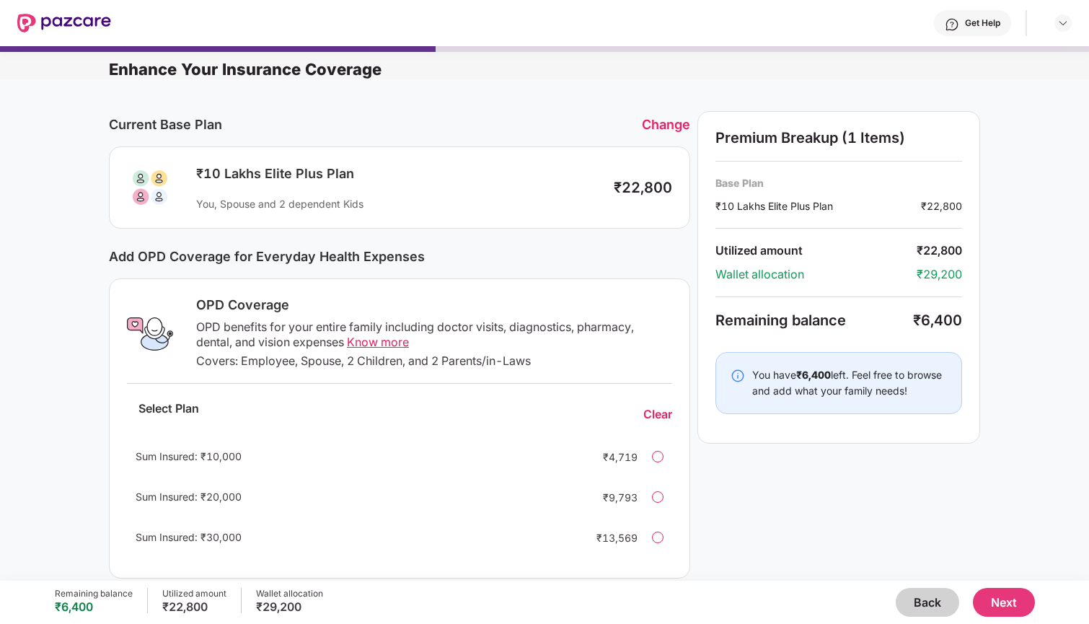
scroll to position [-7, 0]
